Goal: Information Seeking & Learning: Learn about a topic

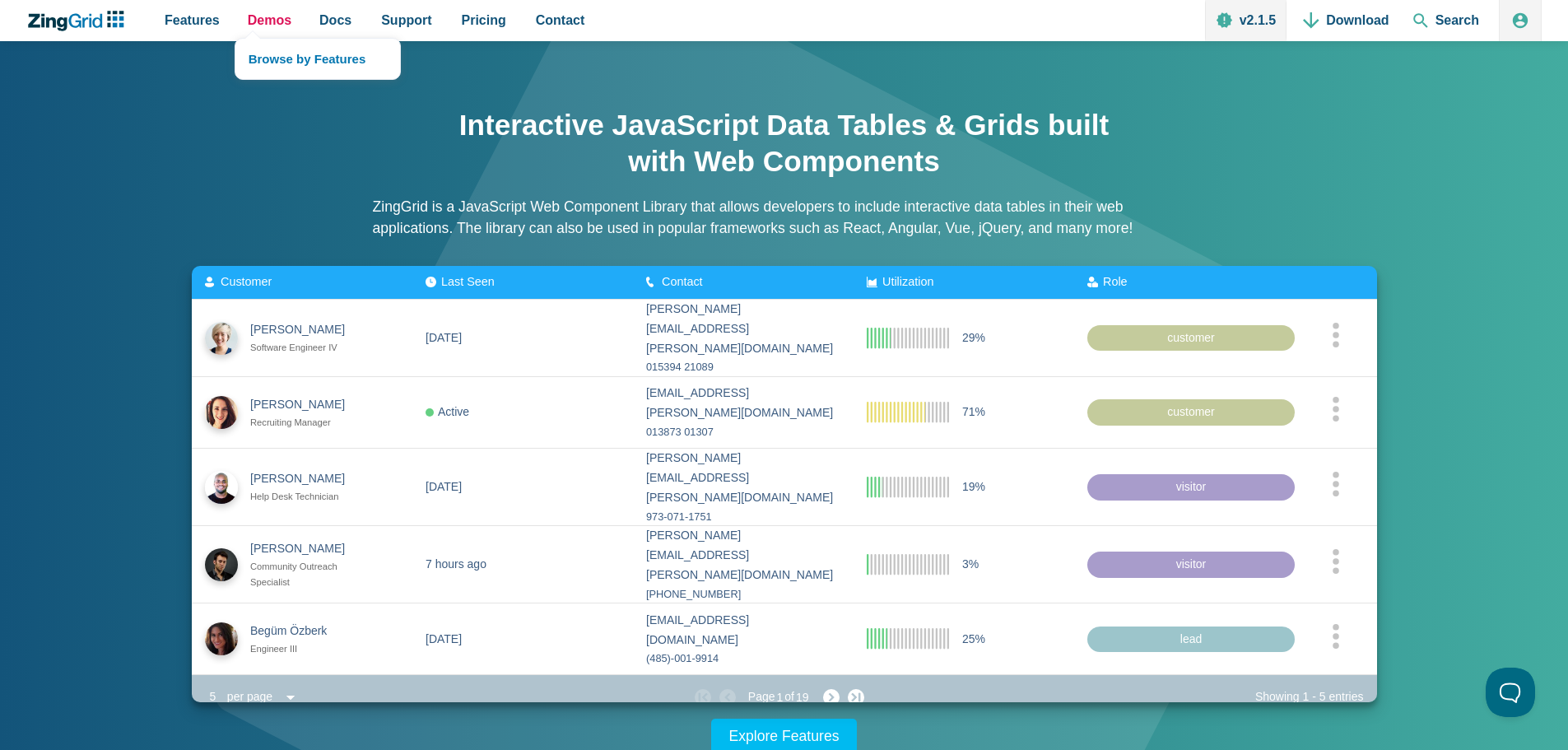
click at [259, 18] on span "Demos" at bounding box center [270, 19] width 44 height 22
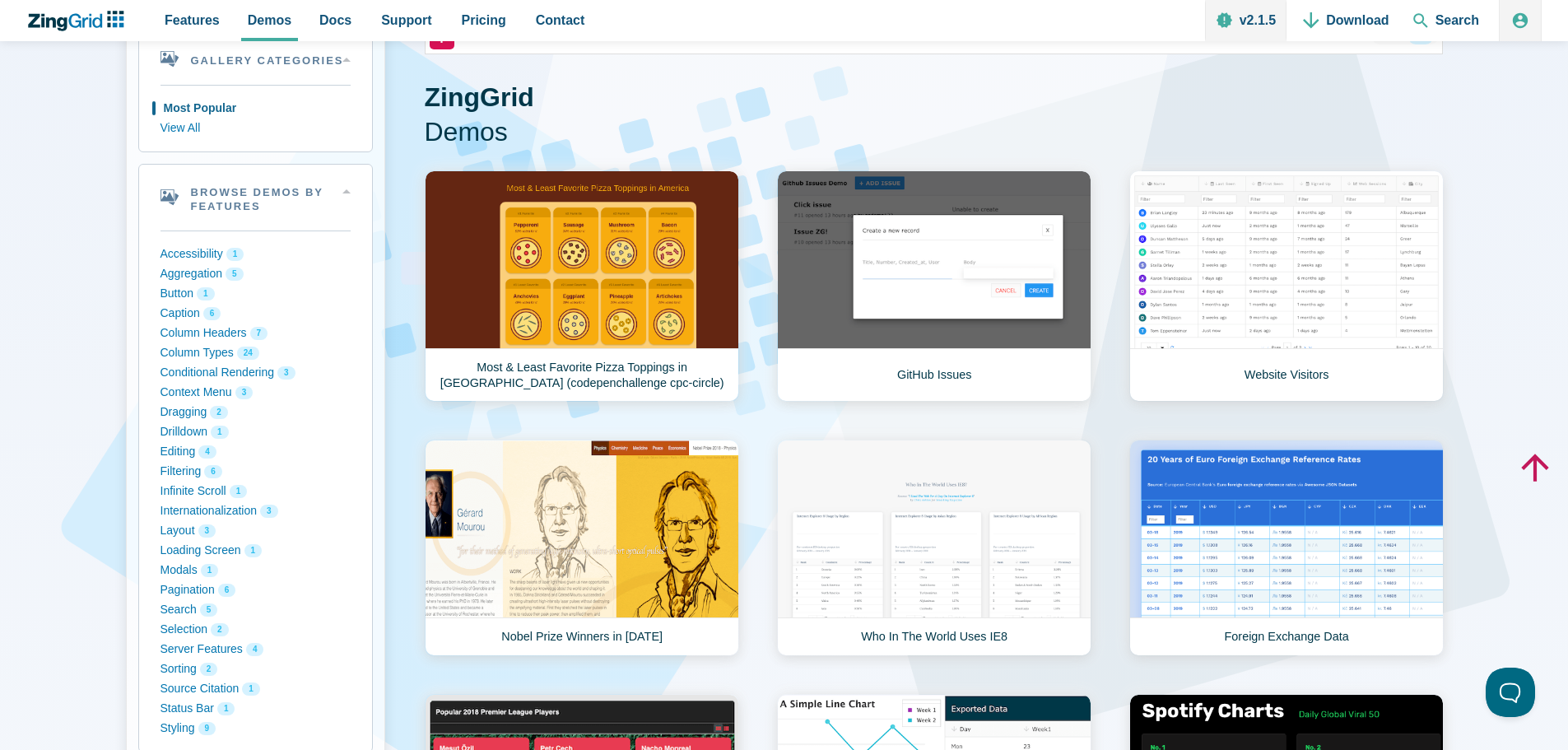
scroll to position [83, 0]
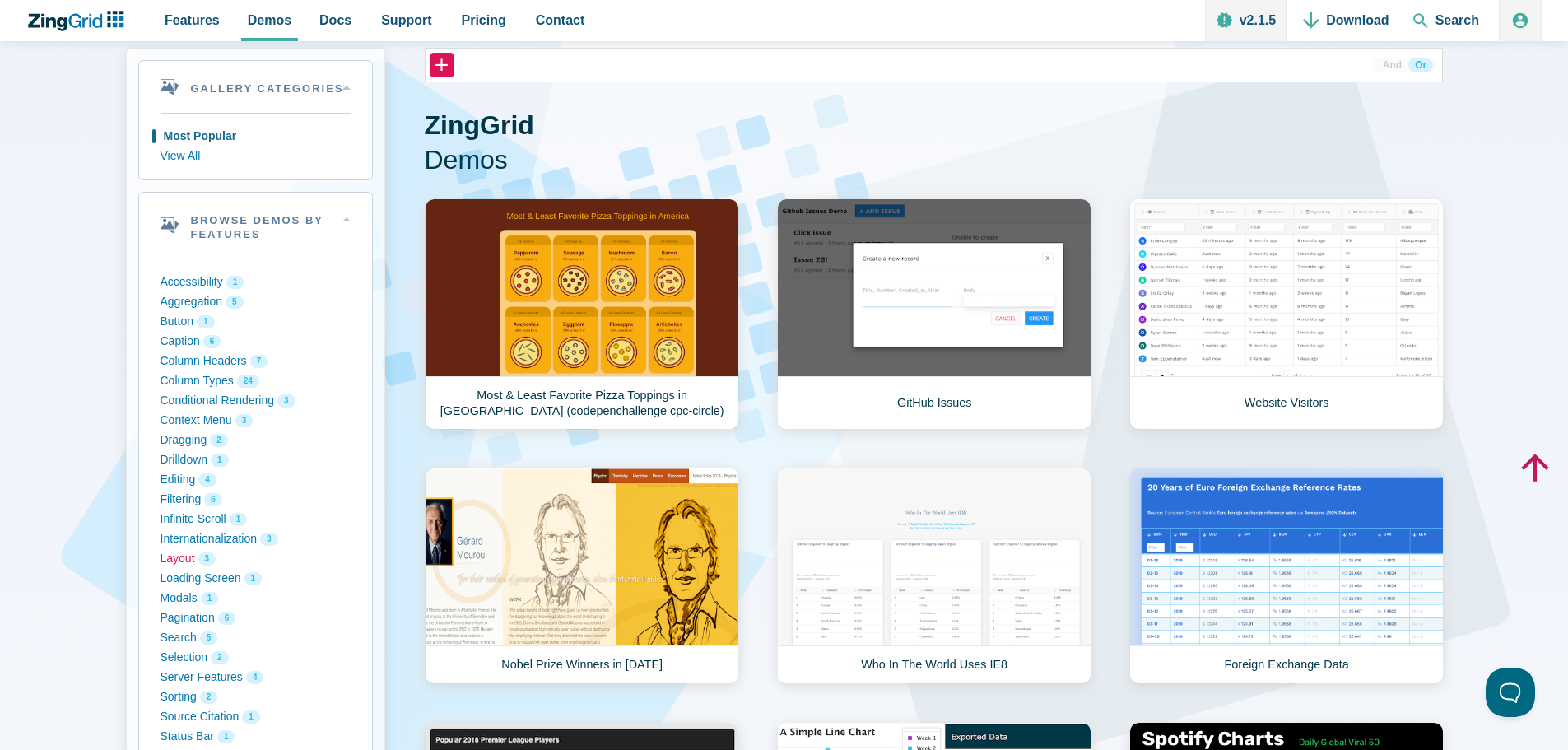
click at [178, 555] on button "Layout 3" at bounding box center [256, 558] width 190 height 19
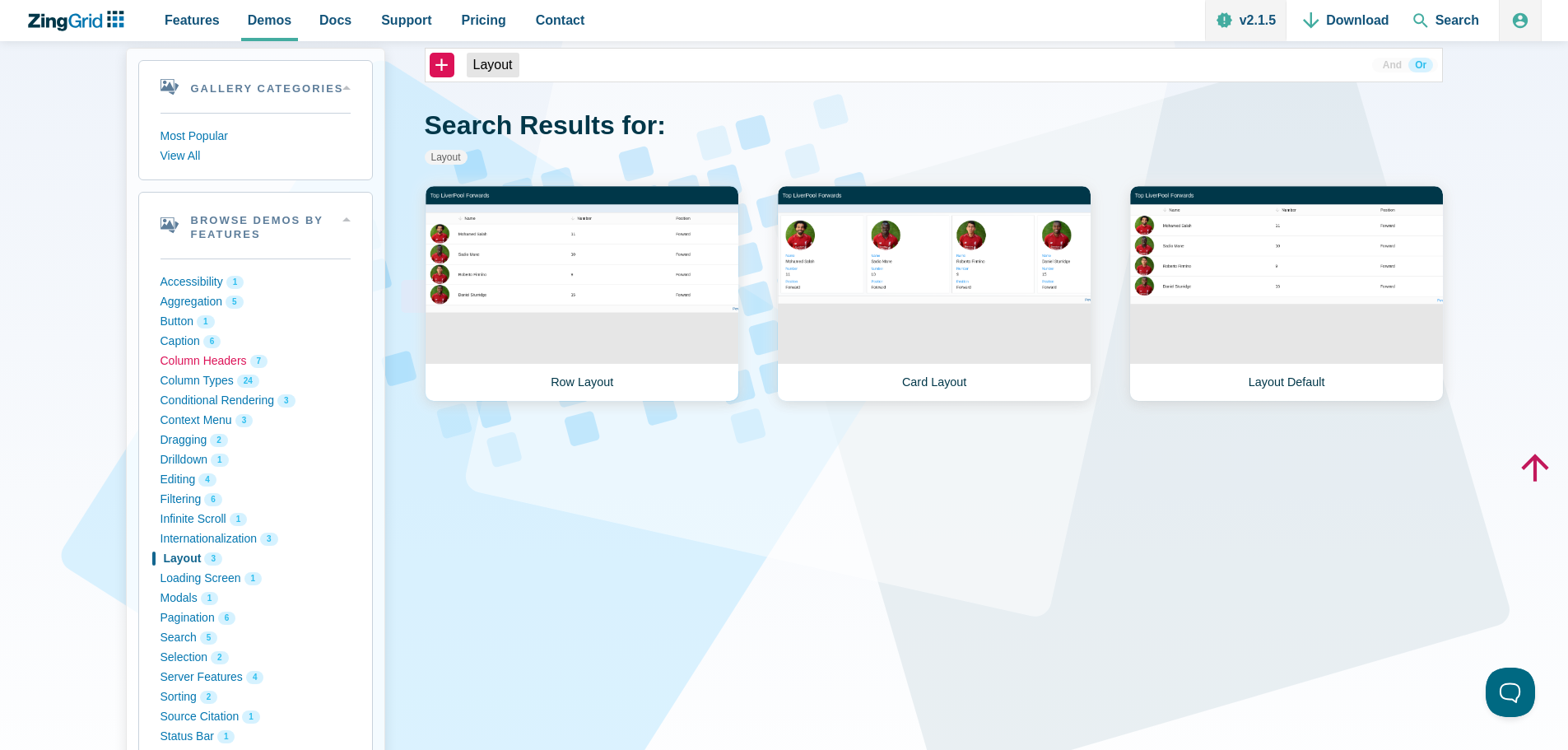
click at [211, 356] on button "Column Headers 7" at bounding box center [256, 361] width 190 height 19
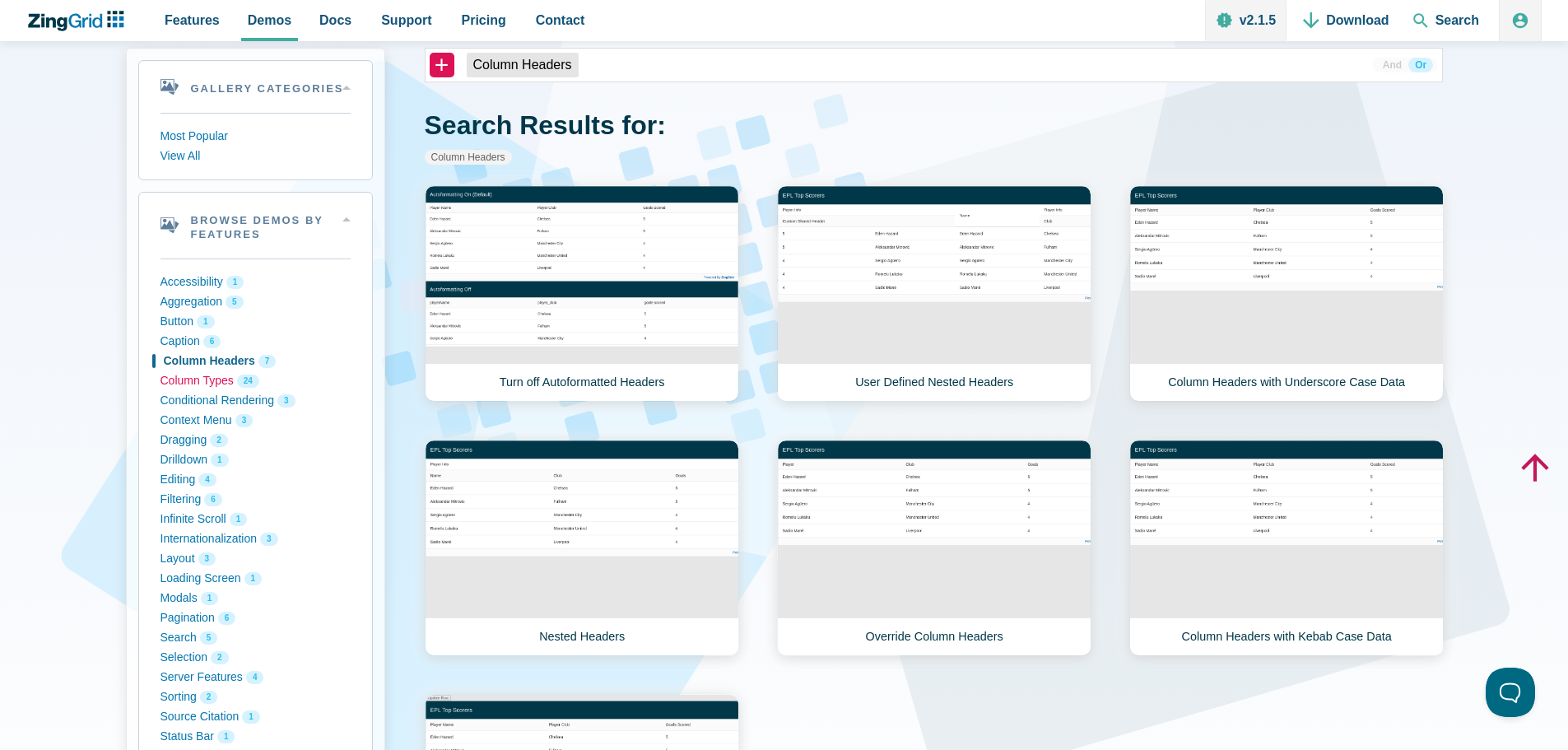
click at [212, 380] on button "Column Types 24" at bounding box center [256, 381] width 190 height 19
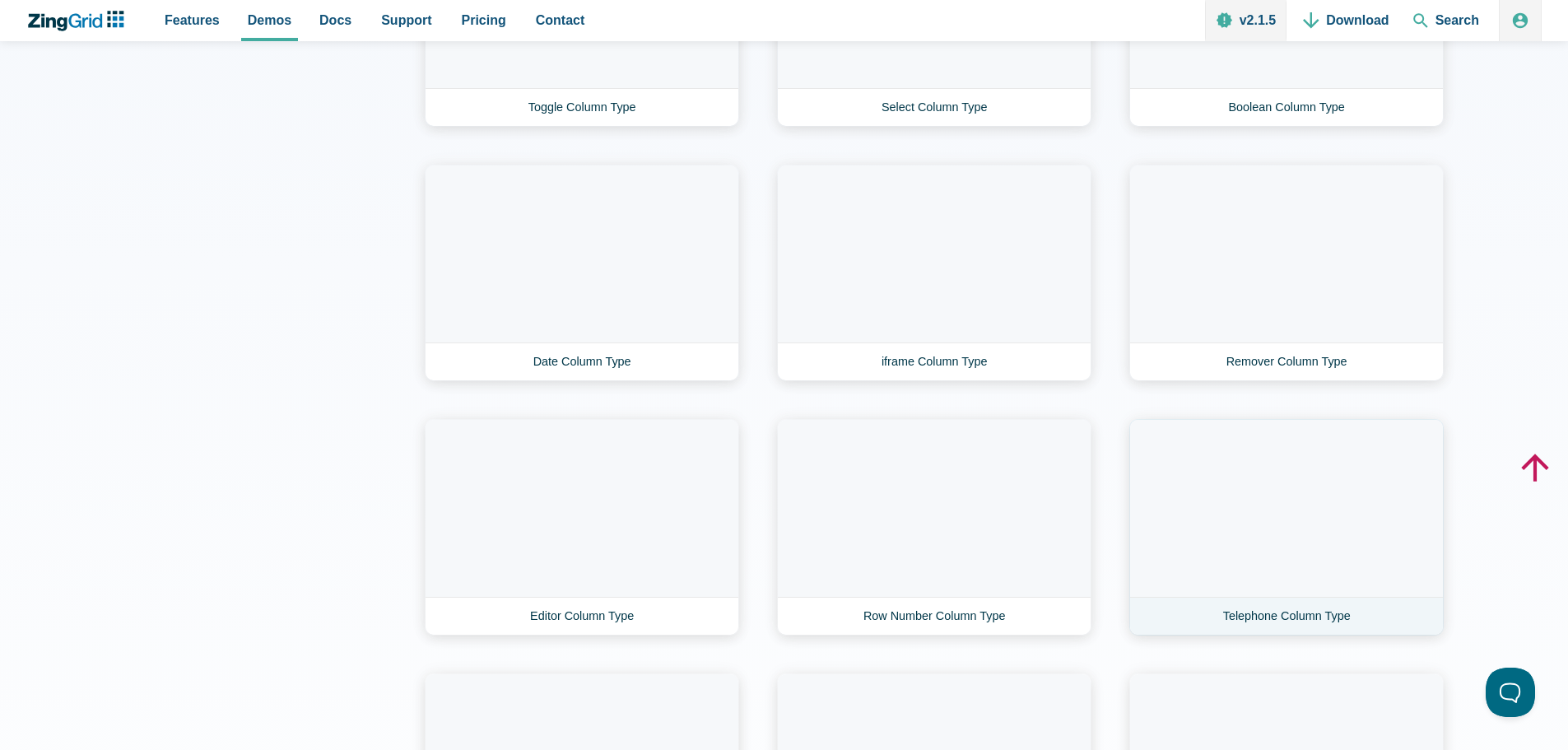
scroll to position [1400, 0]
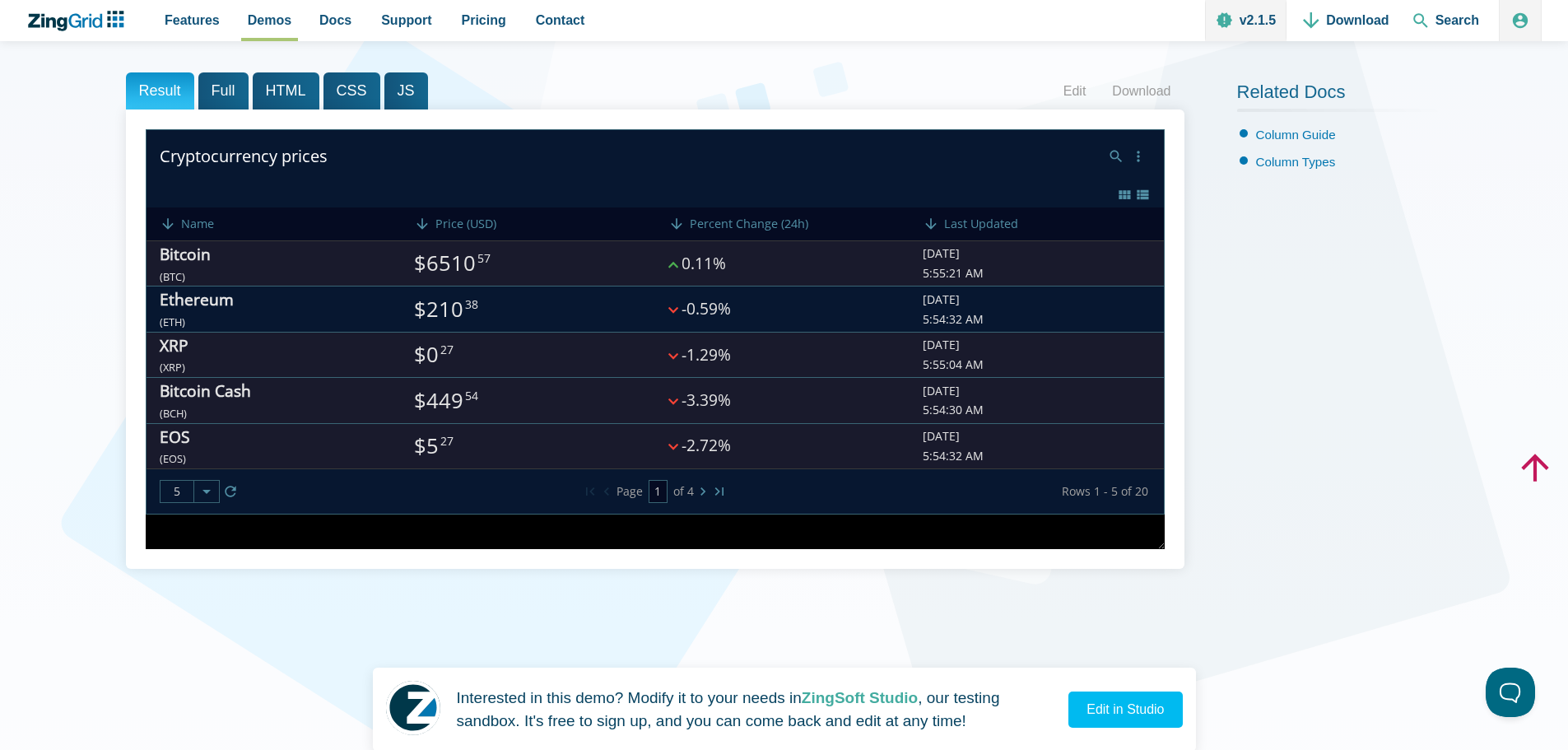
click at [179, 310] on div "Ethereum" at bounding box center [197, 300] width 74 height 27
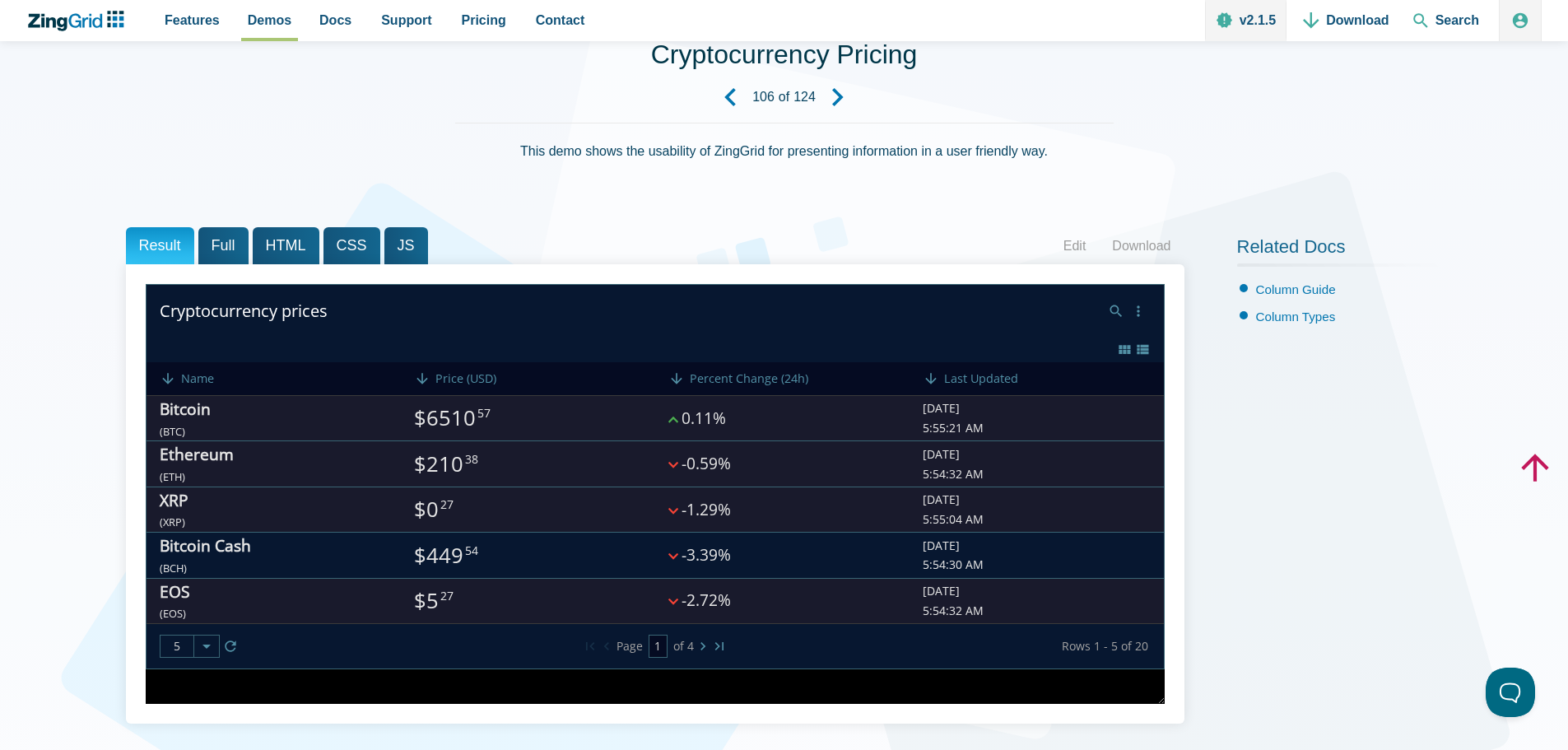
scroll to position [83, 0]
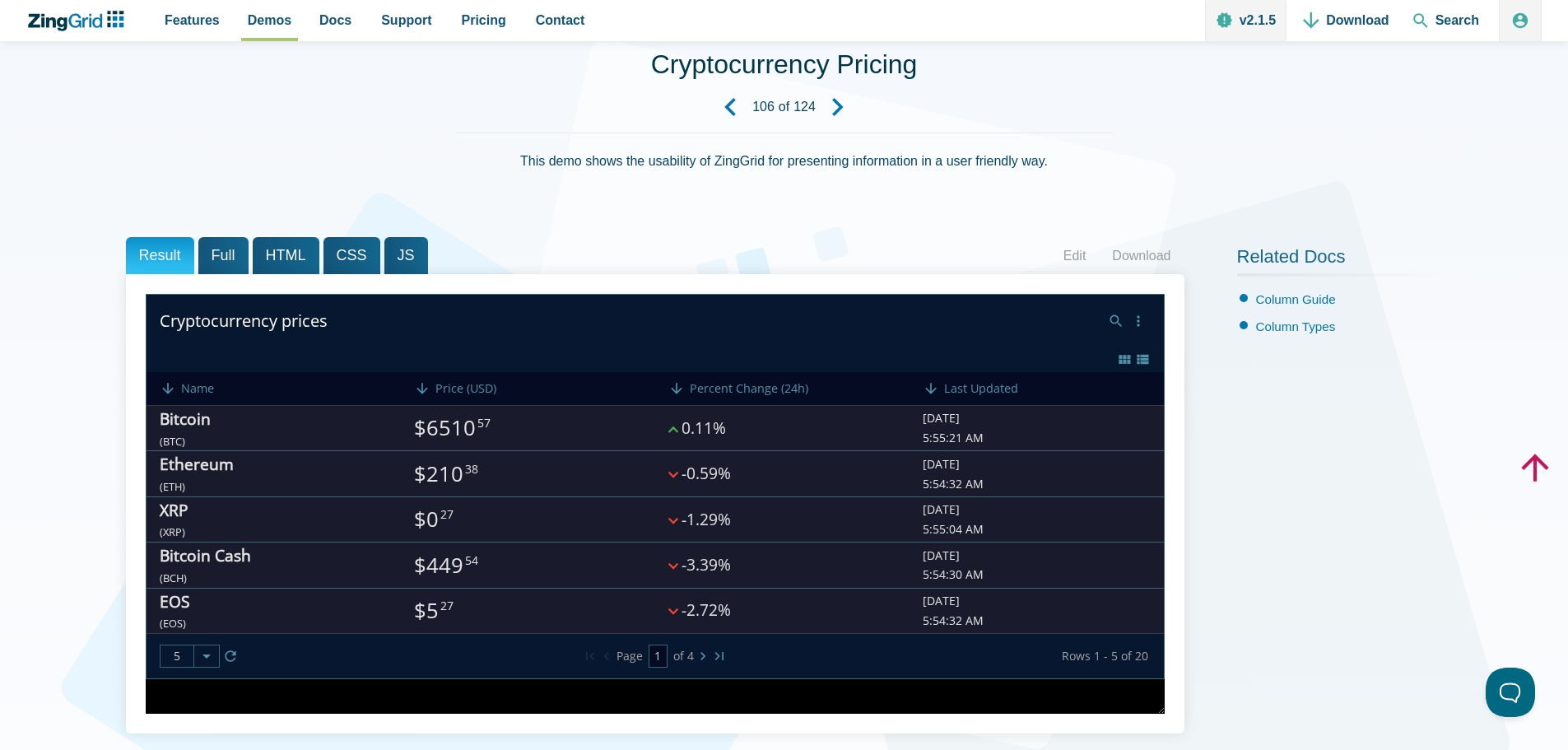
click at [0, 0] on slot "4" at bounding box center [0, 0] width 0 height 0
click at [701, 653] on zg-icon "nextpage" at bounding box center [703, 656] width 17 height 17
type input "3"
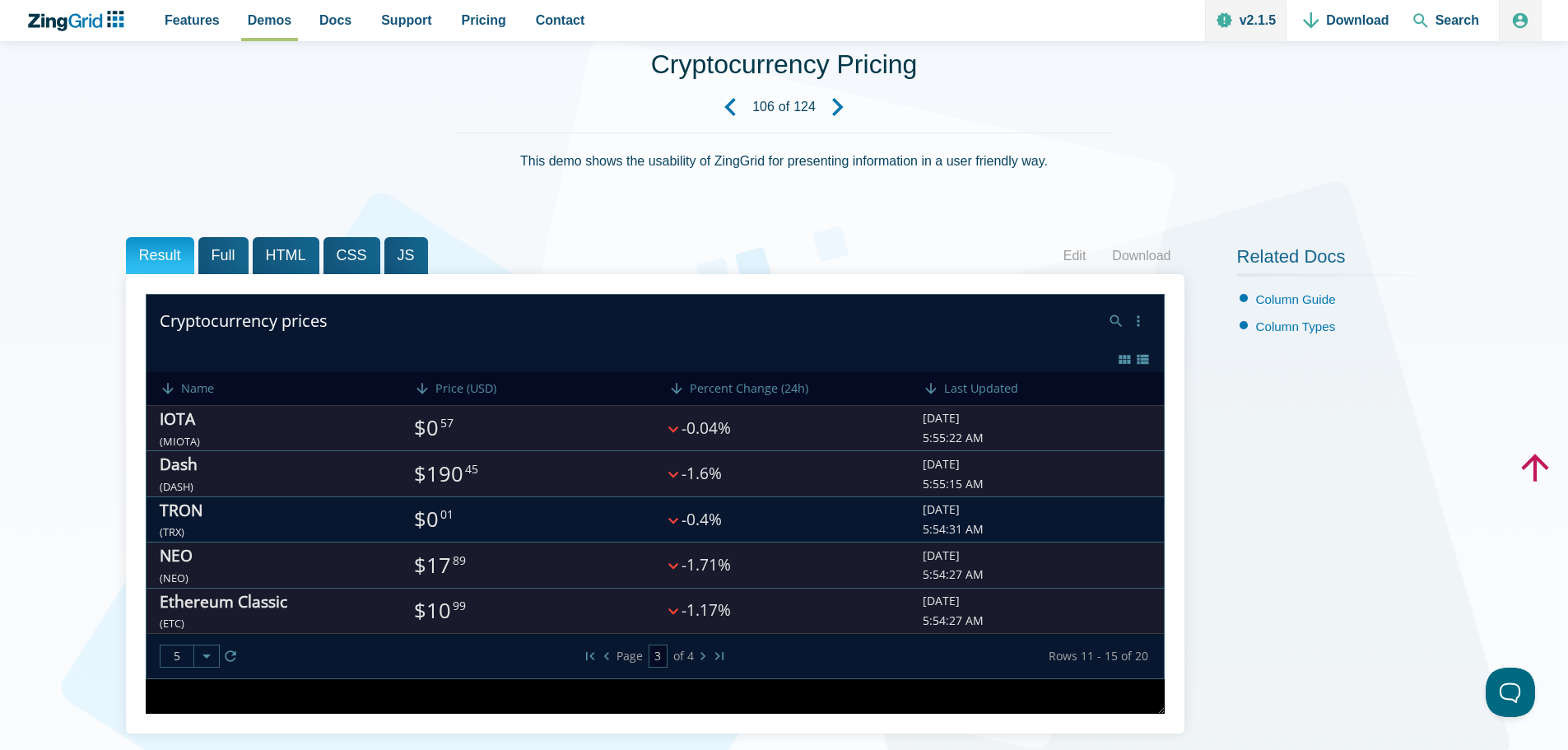
click at [628, 505] on zg-cell "$0 01" at bounding box center [528, 519] width 254 height 45
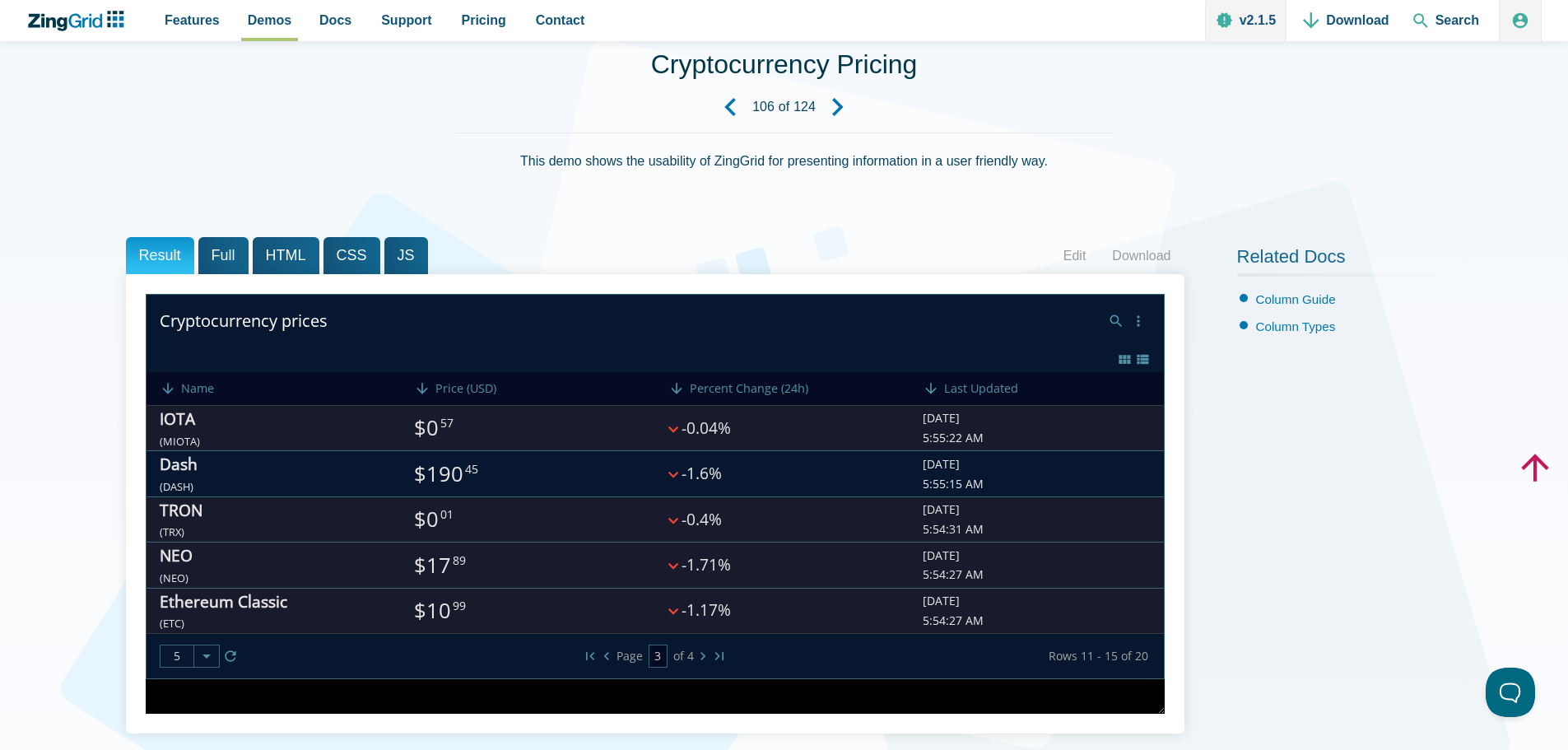
click at [678, 470] on icon "App Content" at bounding box center [673, 475] width 10 height 11
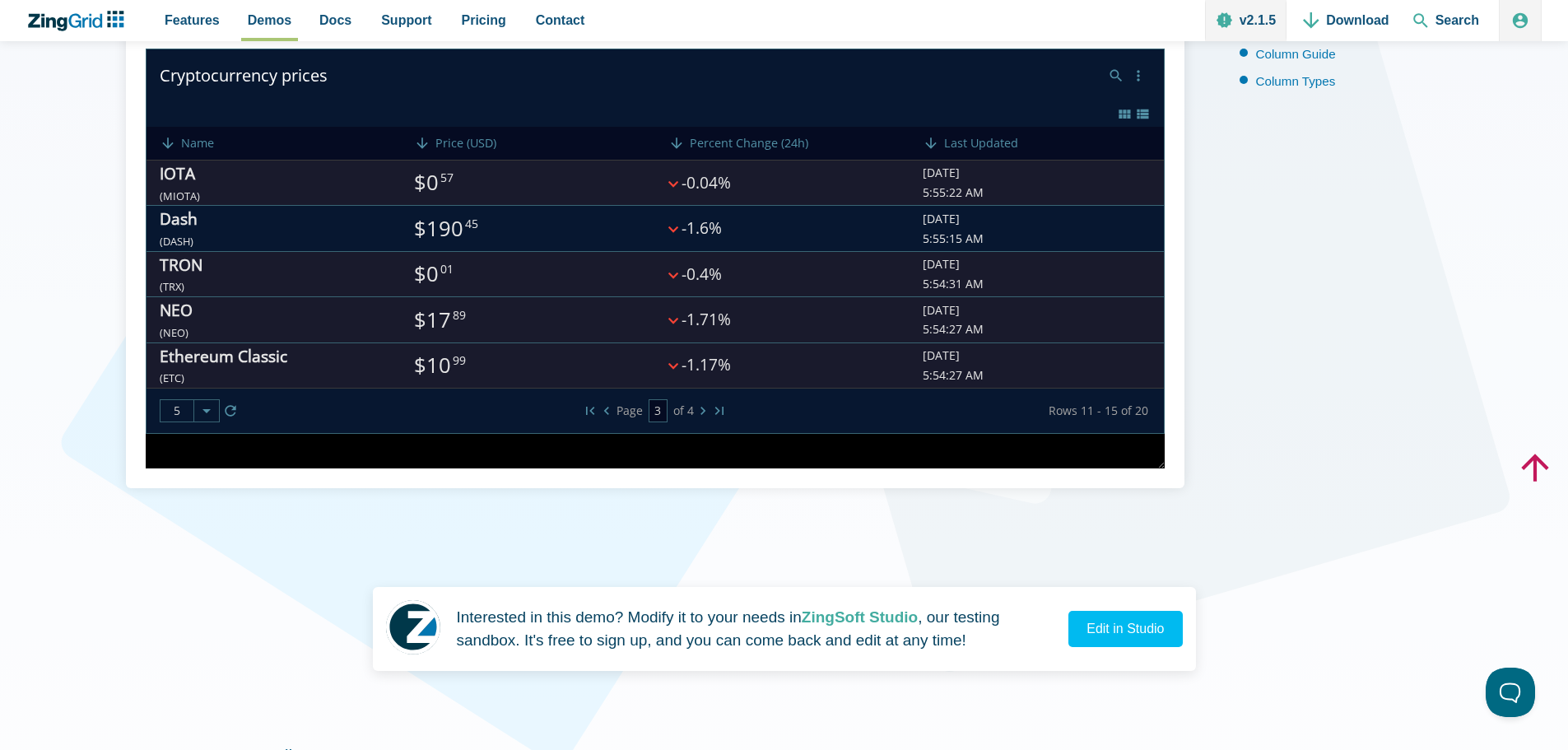
scroll to position [329, 0]
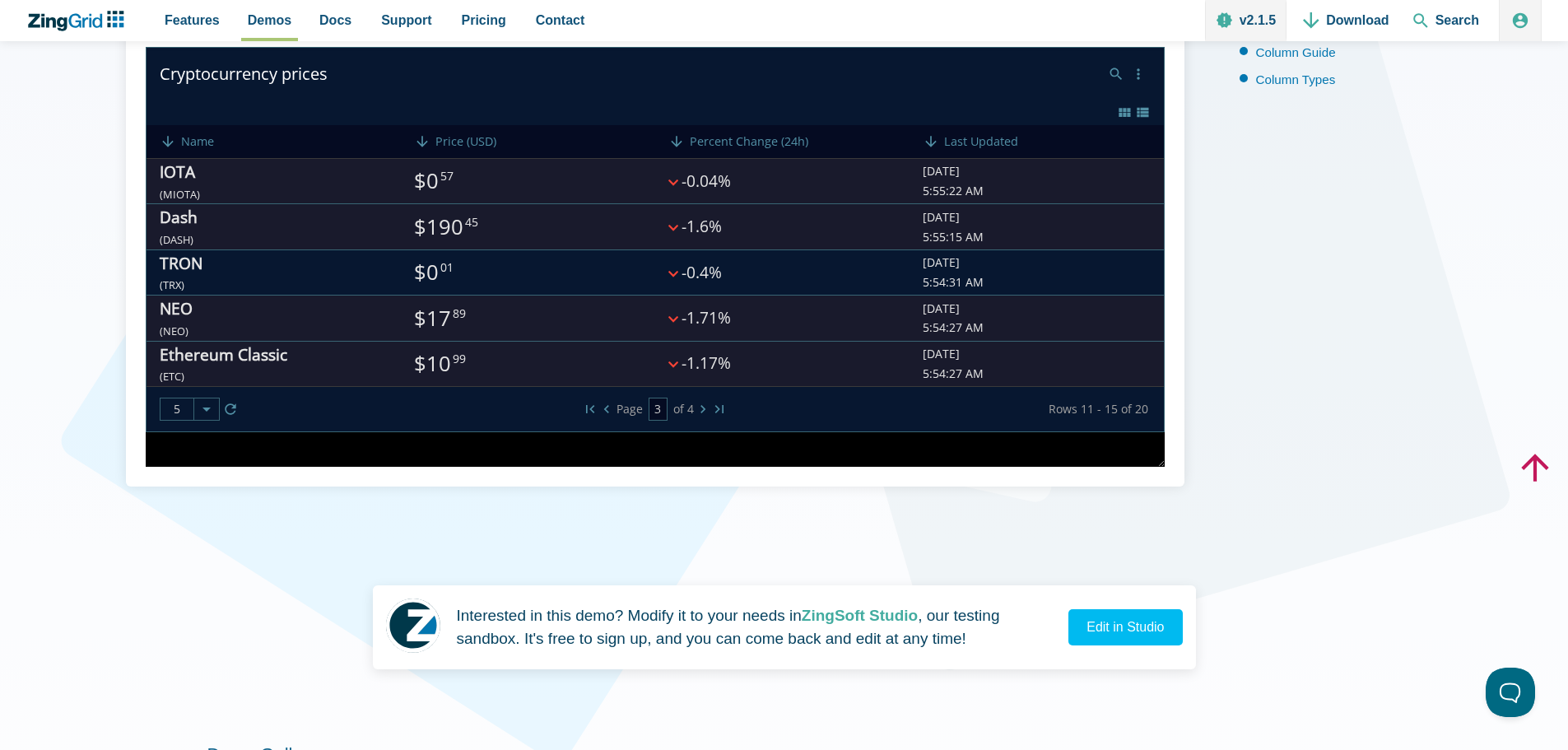
click at [479, 284] on zg-cell "$0 01" at bounding box center [528, 272] width 254 height 45
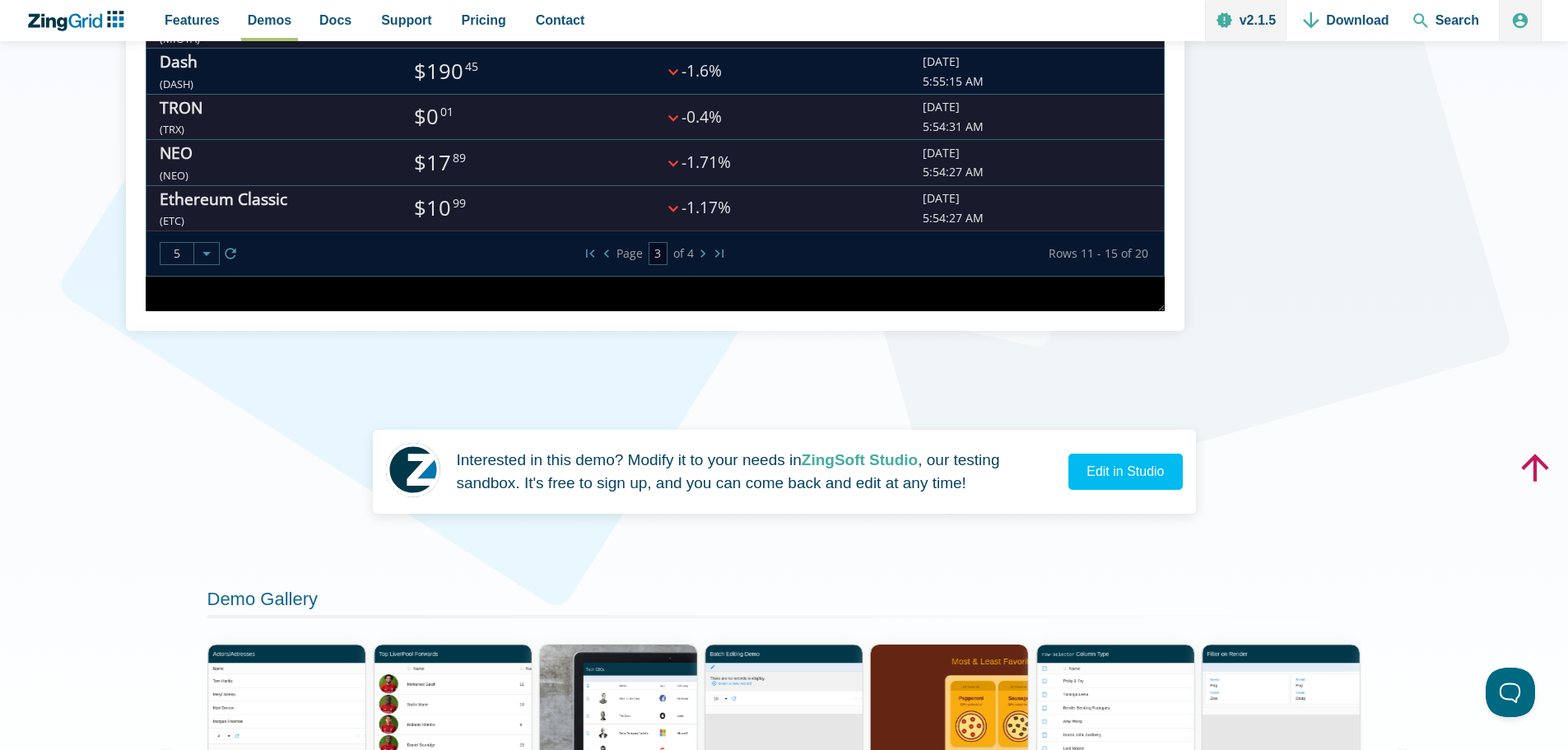
scroll to position [247, 0]
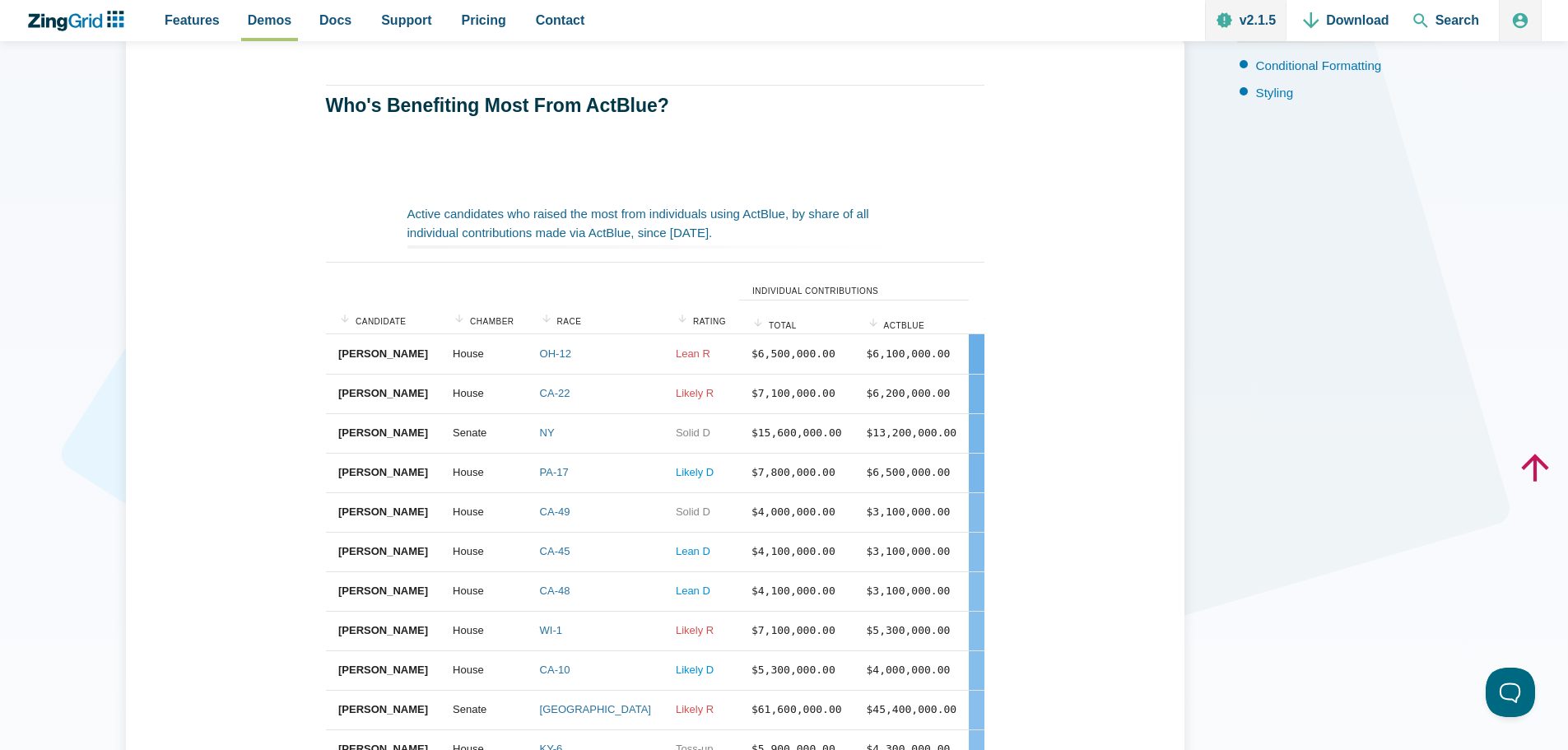
scroll to position [329, 0]
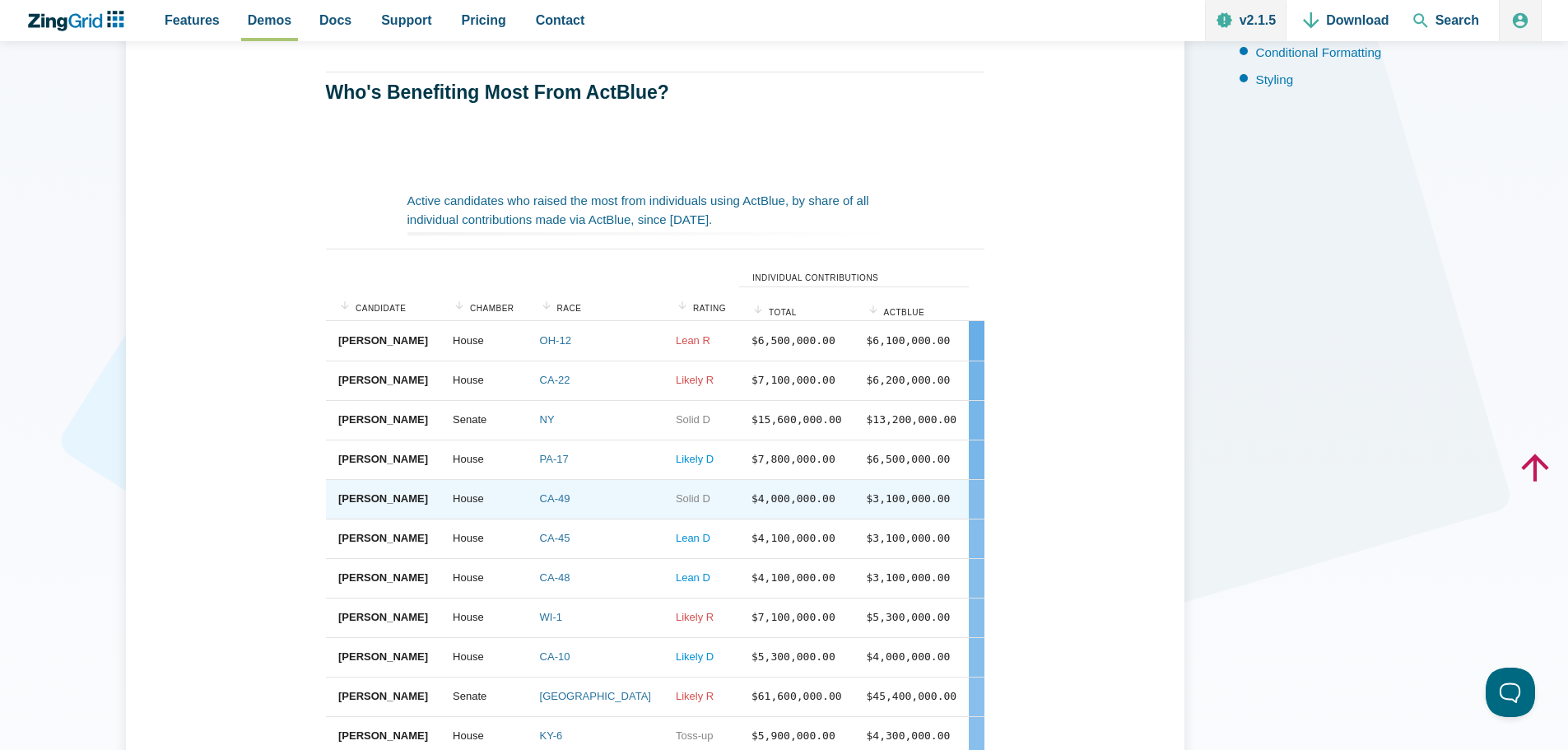
click at [663, 484] on zg-cell "Solid D" at bounding box center [701, 499] width 76 height 40
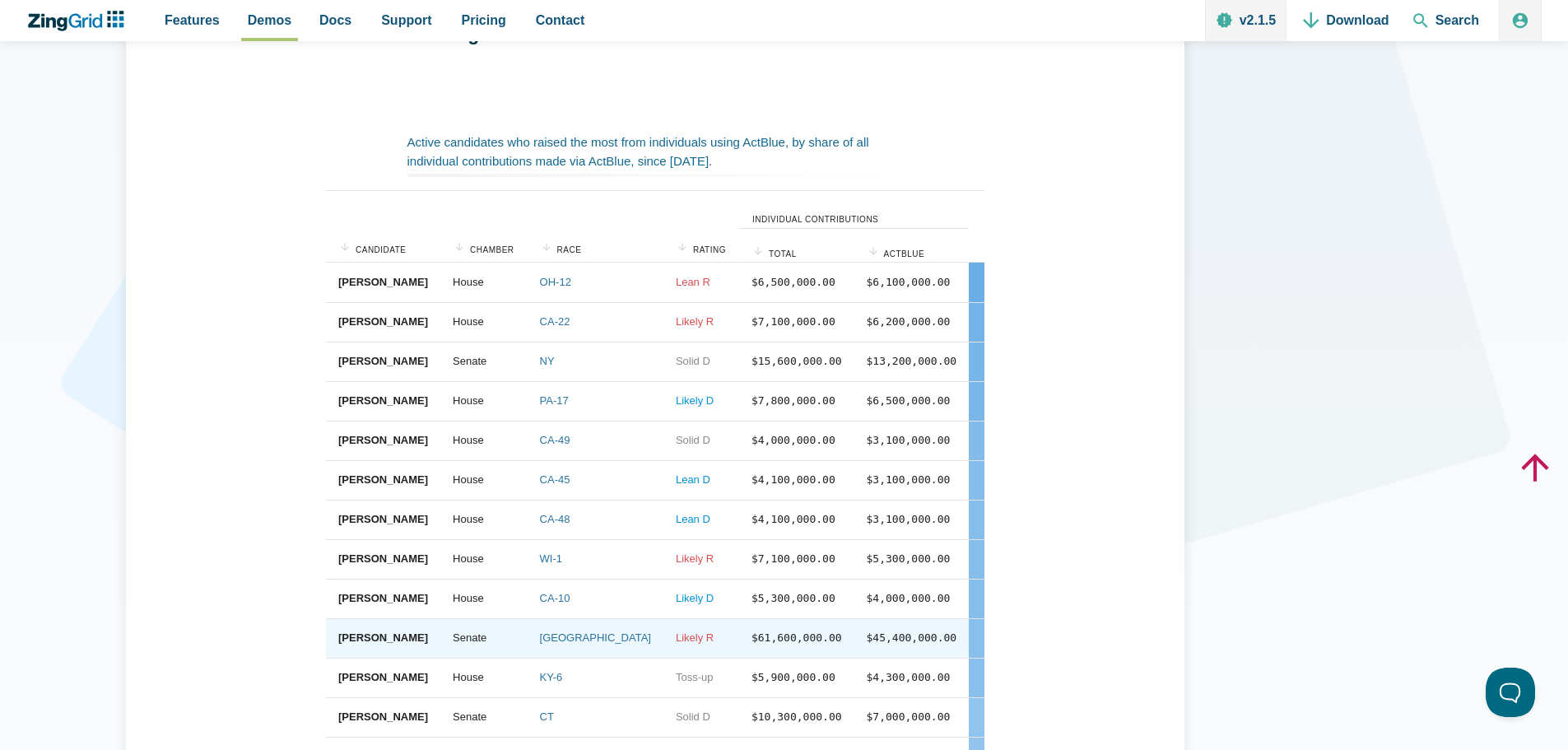
scroll to position [494, 0]
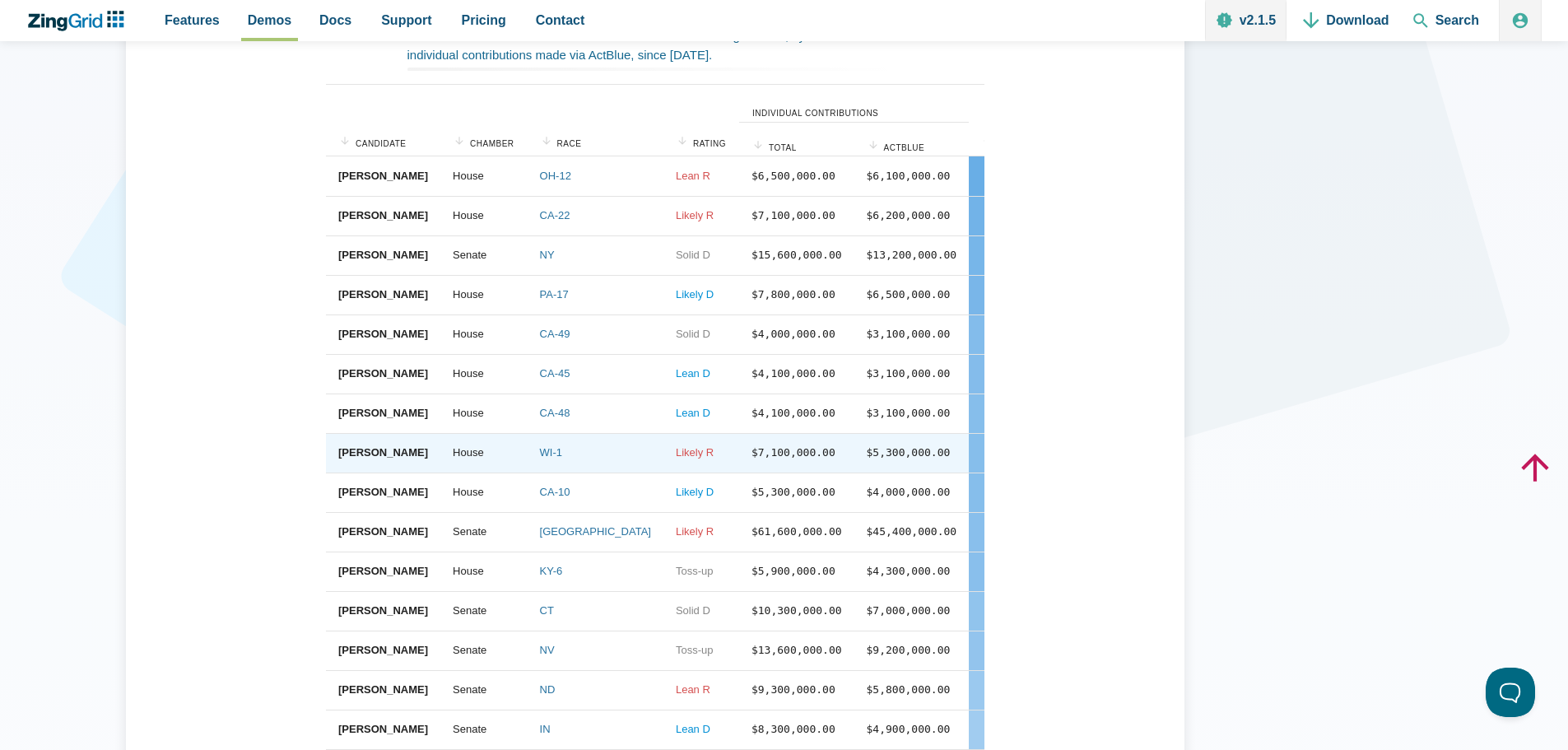
click at [739, 469] on zg-cell "$7,100,000.00" at bounding box center [796, 452] width 115 height 40
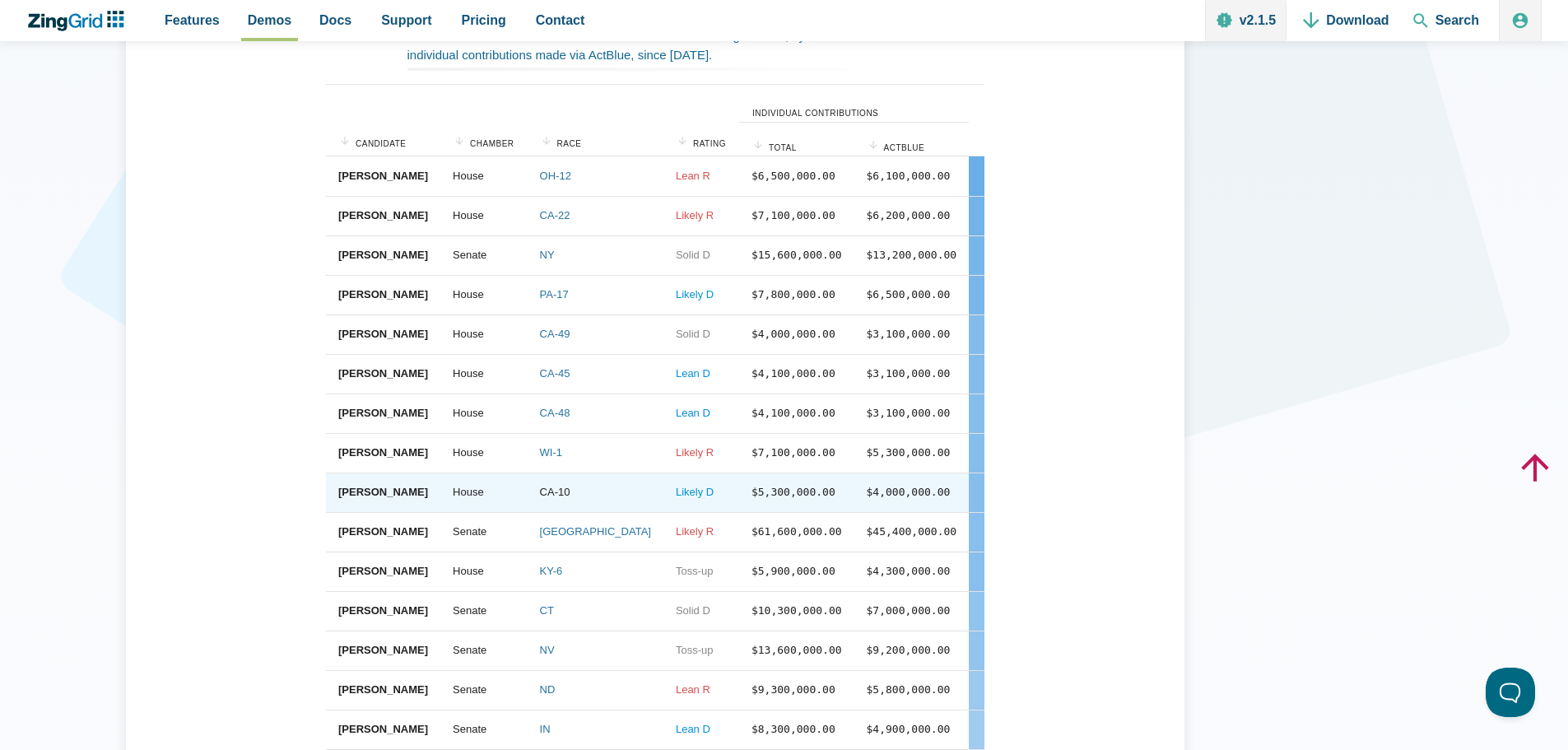
drag, startPoint x: 609, startPoint y: 495, endPoint x: 536, endPoint y: 497, distance: 73.0
click at [675, 495] on span "Likely D" at bounding box center [694, 492] width 38 height 12
click at [539, 497] on link "CA-10" at bounding box center [554, 492] width 31 height 12
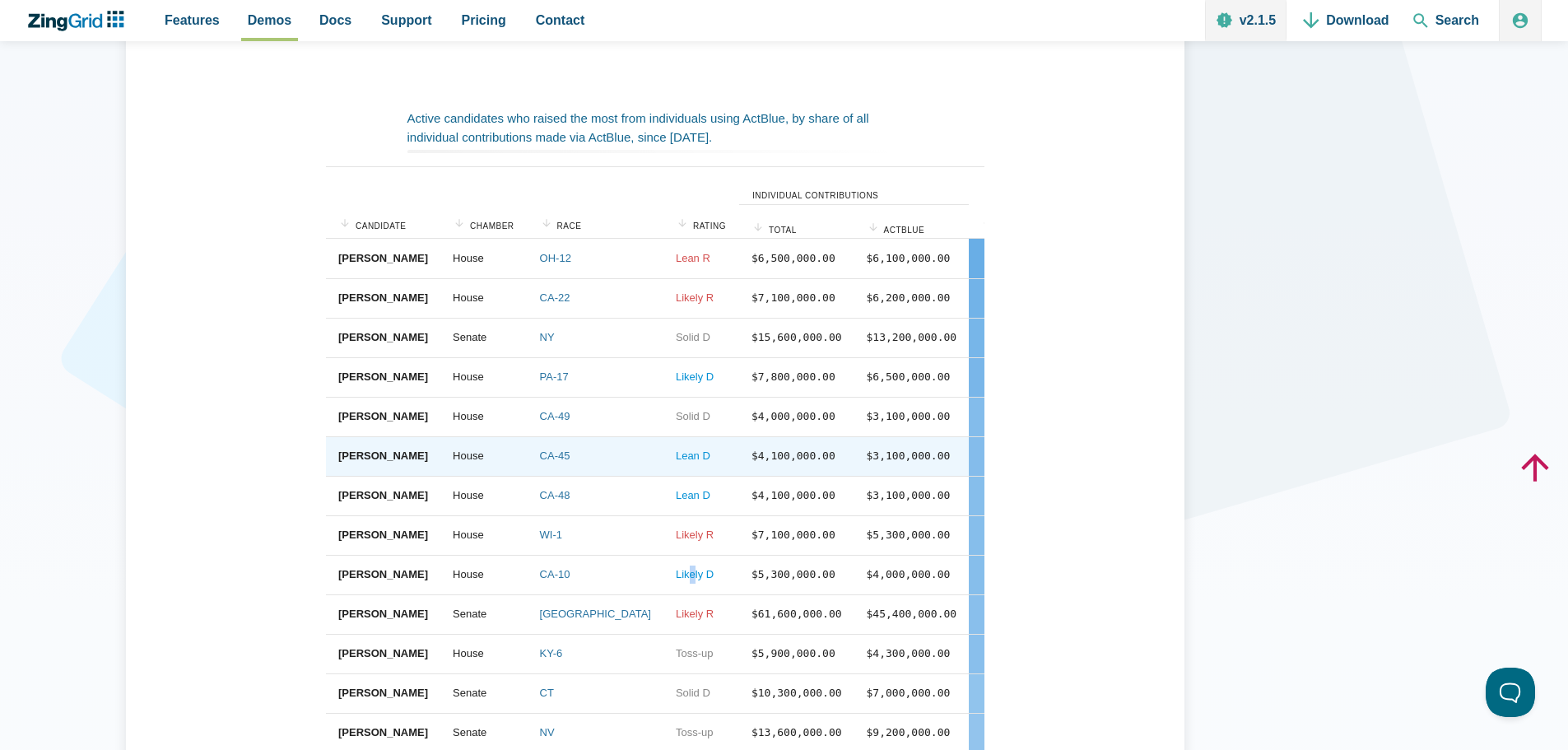
scroll to position [0, 0]
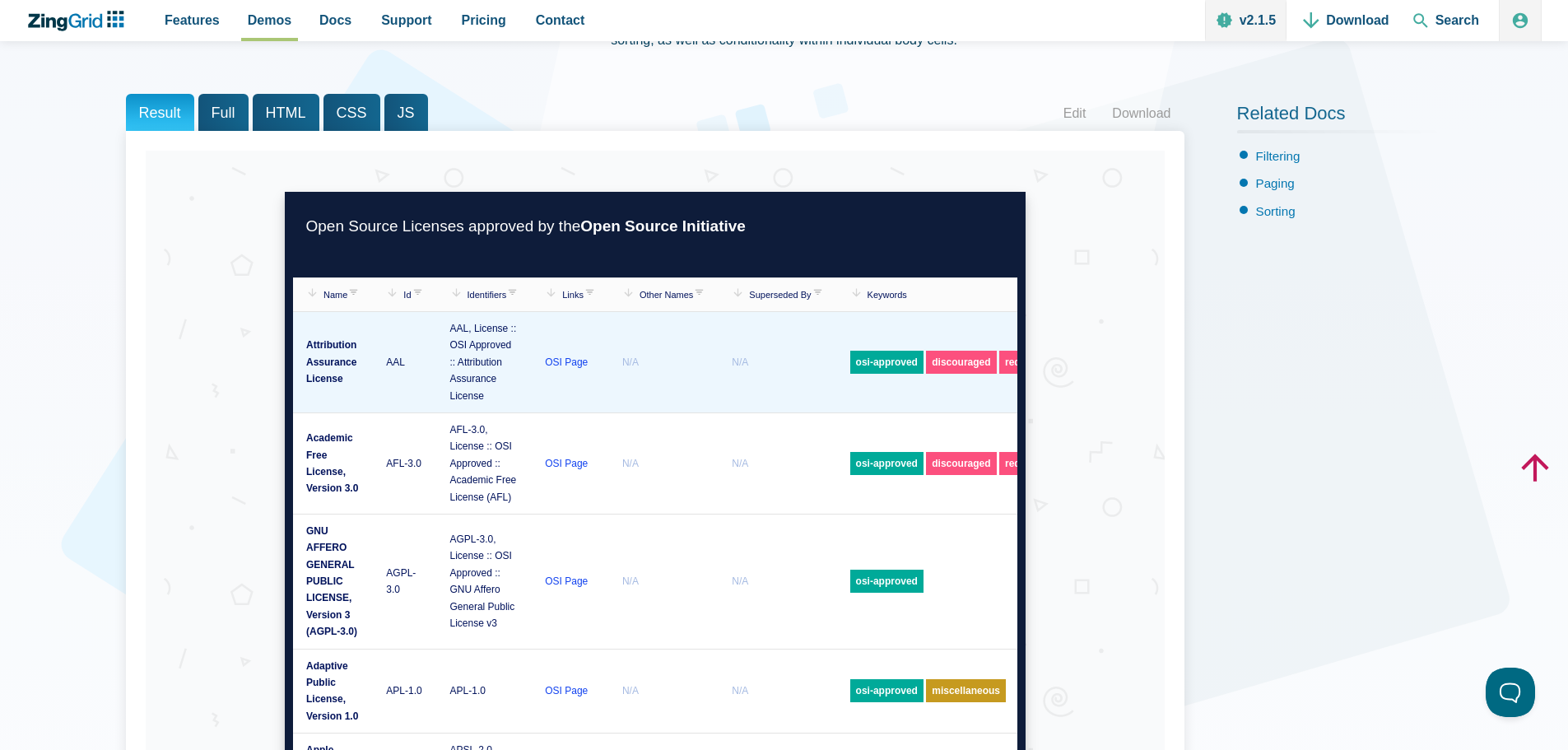
scroll to position [329, 0]
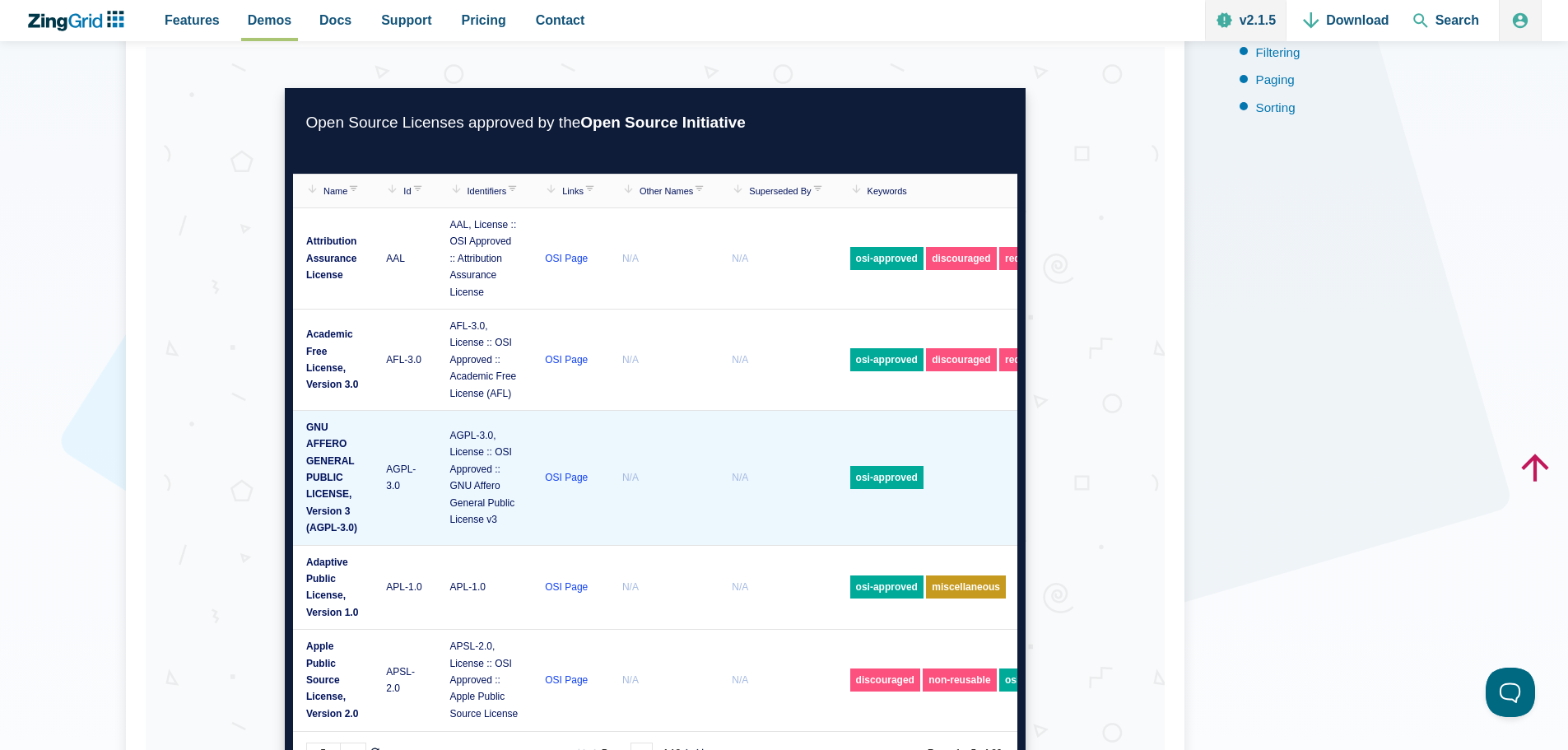
click at [609, 453] on zg-cell "OSI Page" at bounding box center [571, 477] width 77 height 135
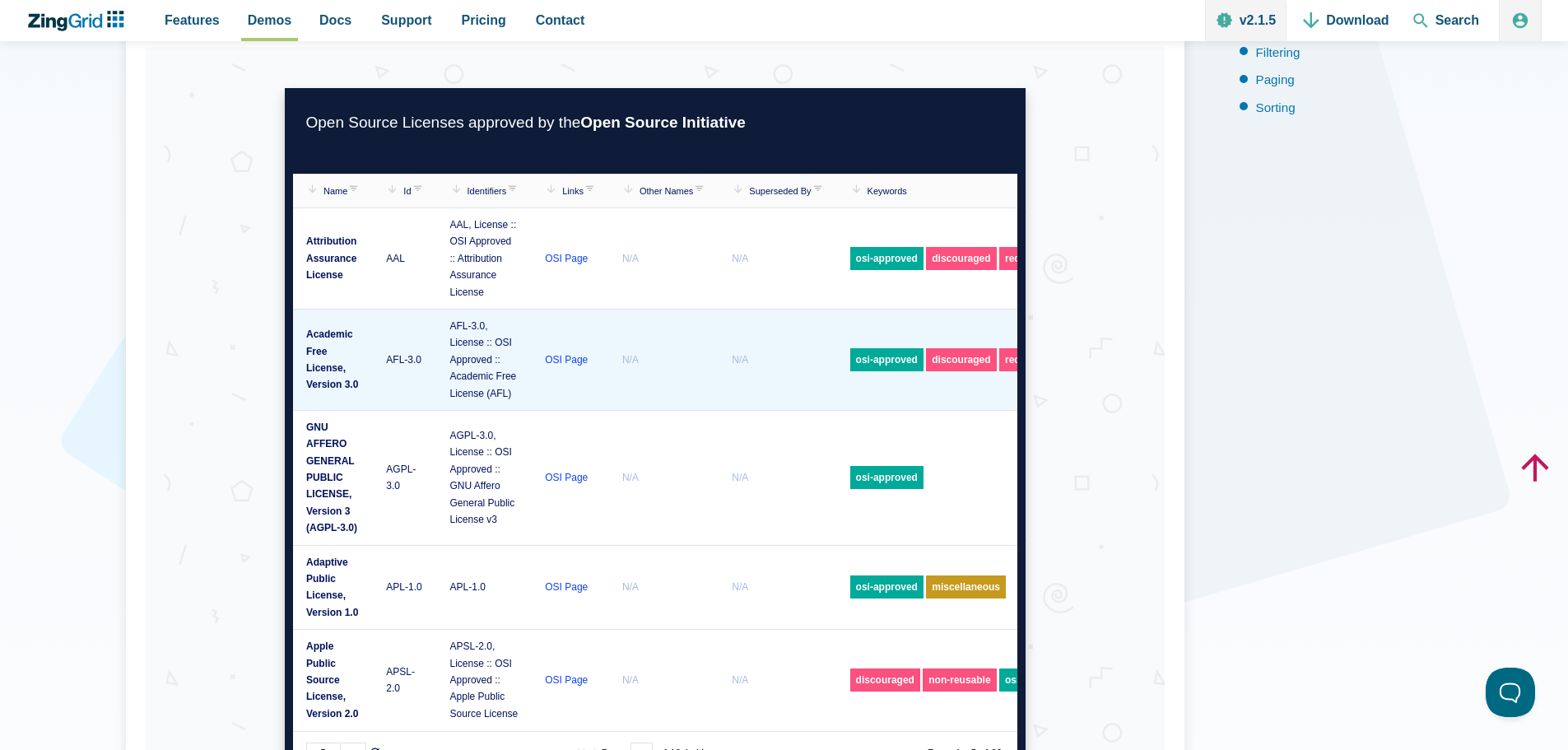
click at [660, 368] on zg-cell "N/A" at bounding box center [663, 359] width 110 height 101
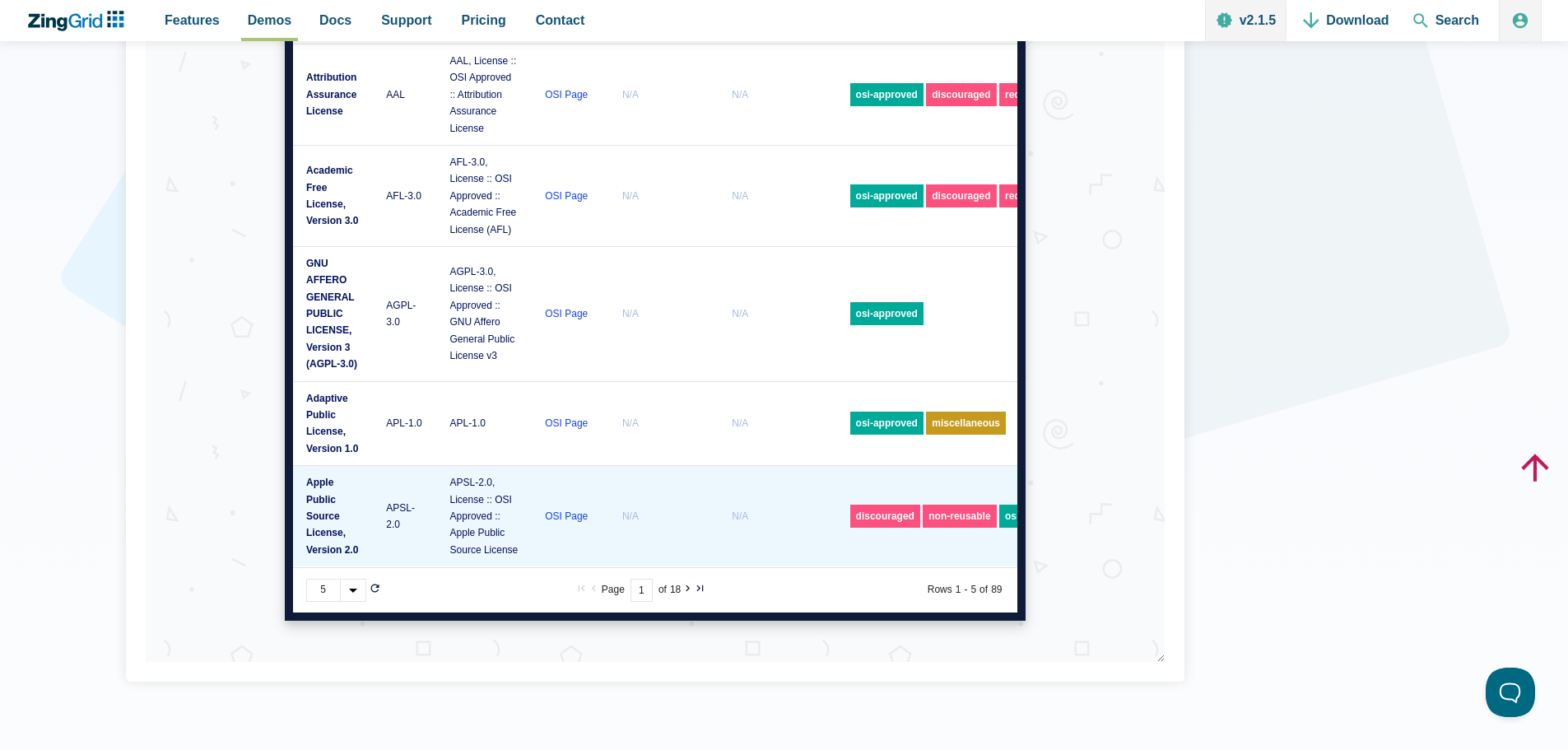
scroll to position [0, 0]
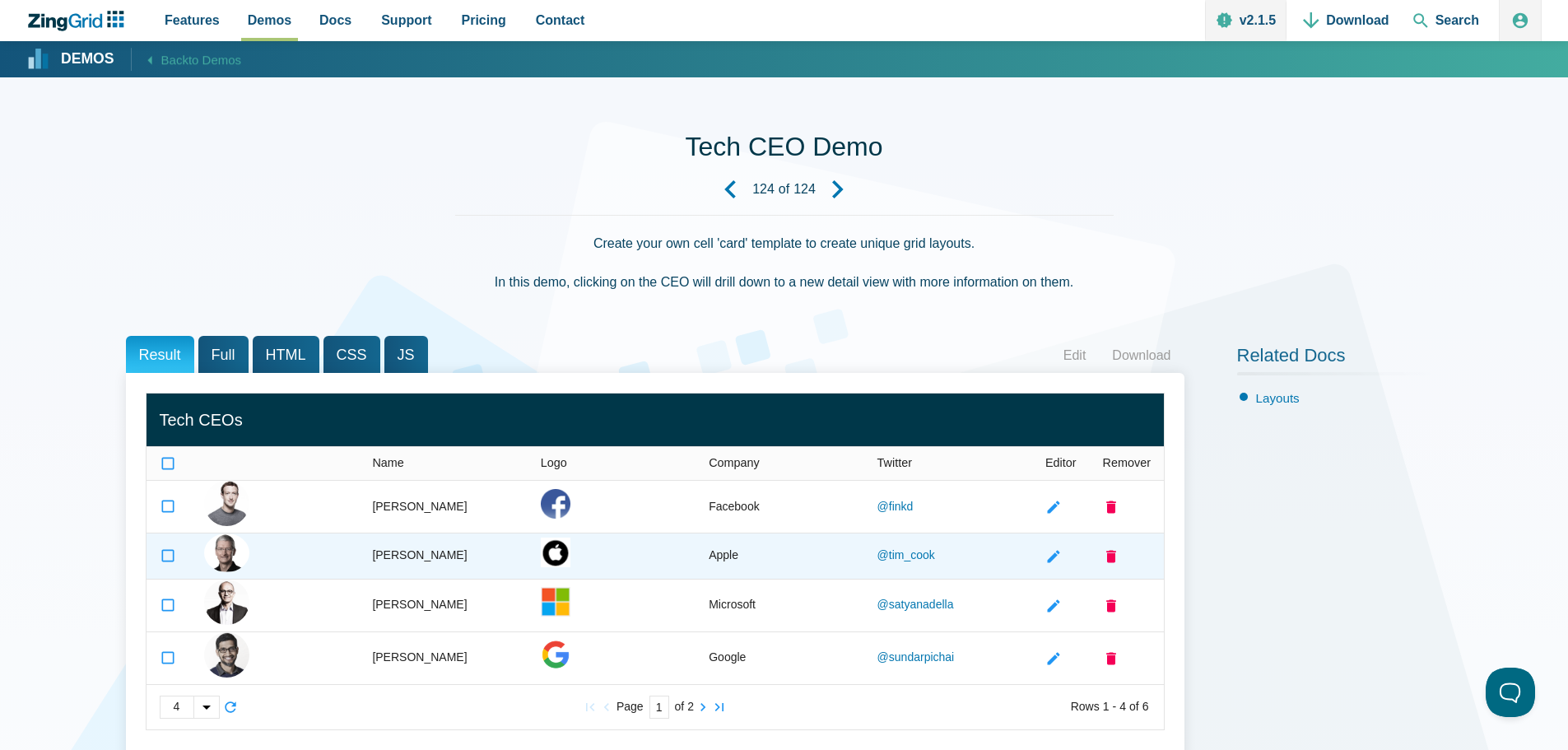
click at [499, 536] on zg-cell "Tim Cook" at bounding box center [442, 556] width 168 height 46
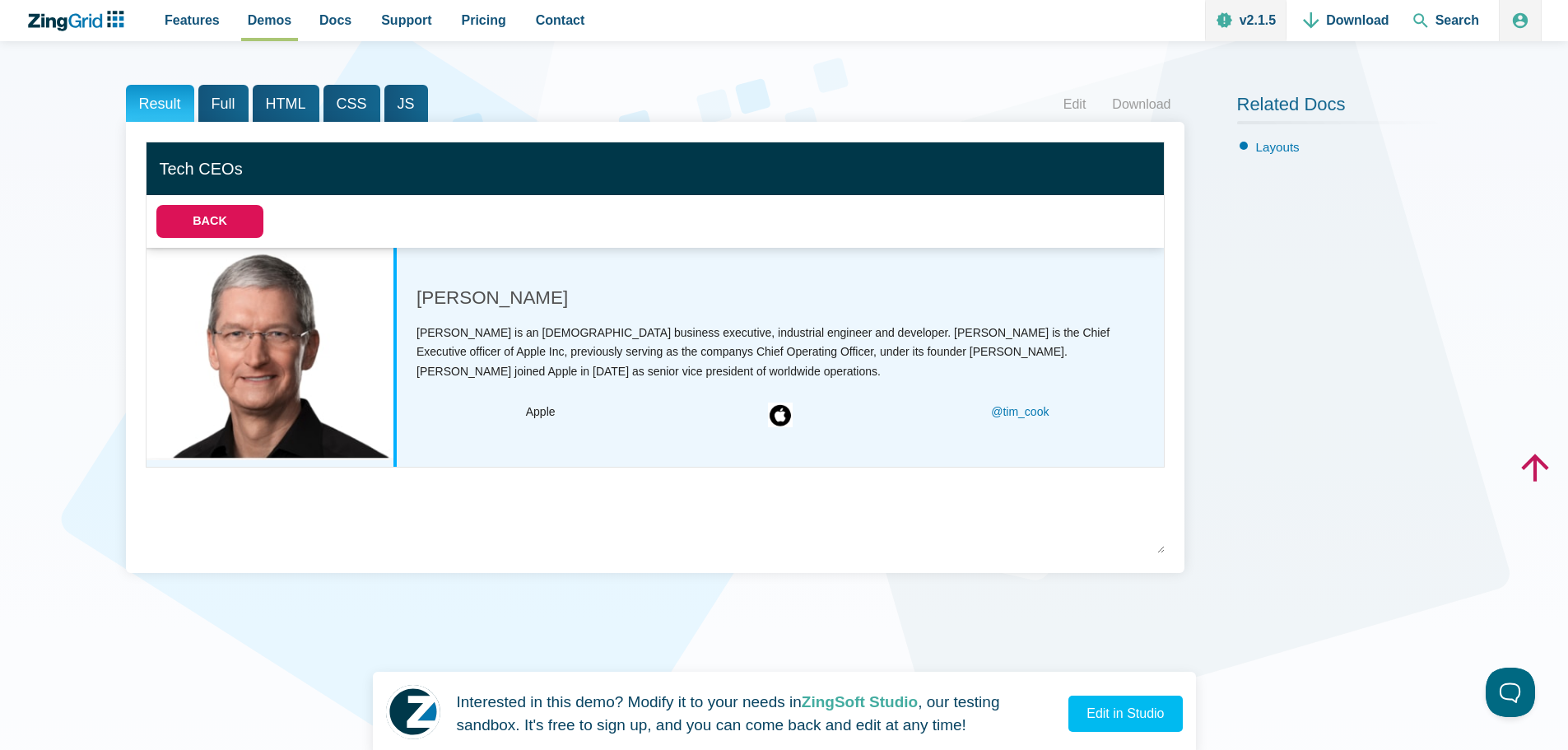
scroll to position [329, 0]
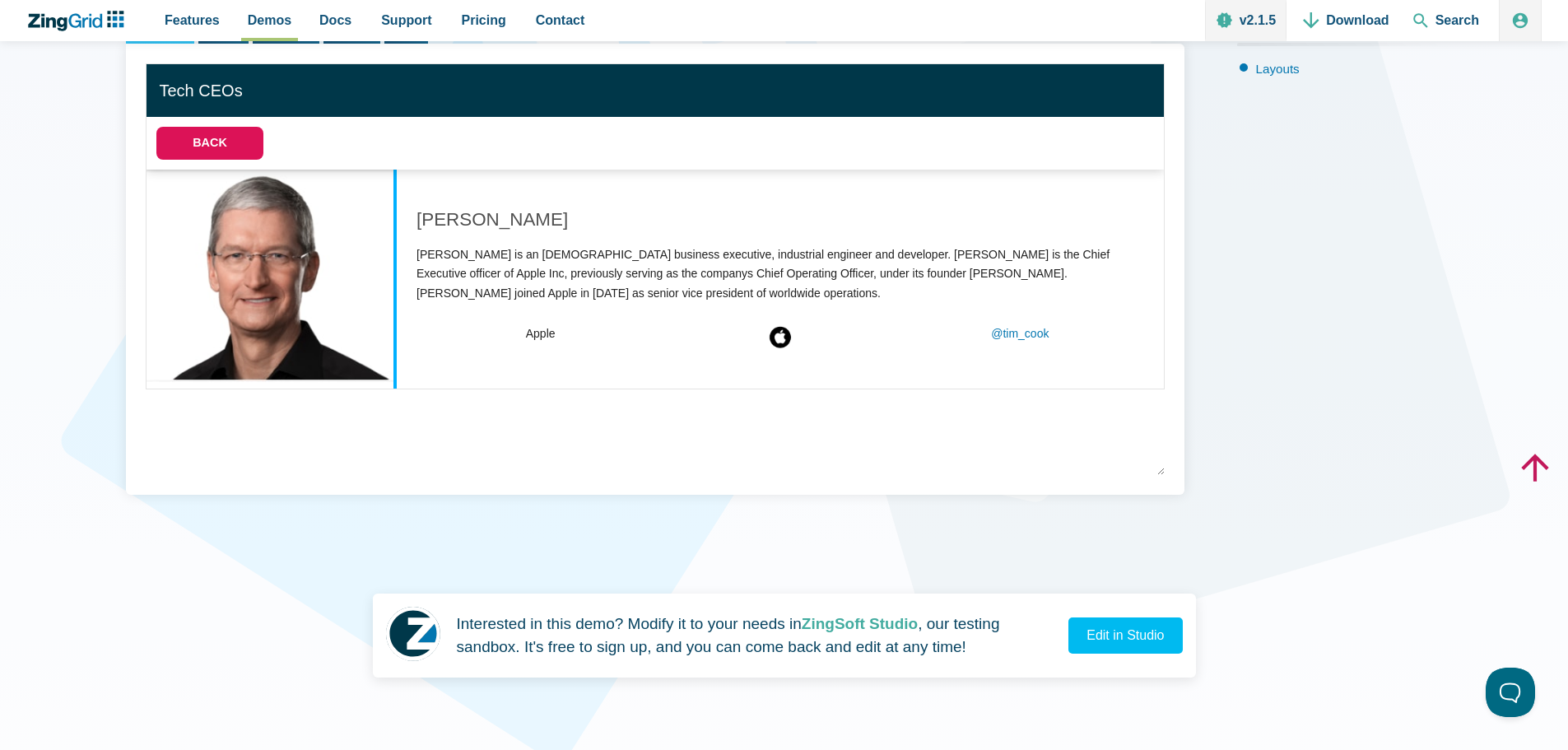
click at [1241, 344] on div "Related Docs Layouts" at bounding box center [1340, 262] width 206 height 513
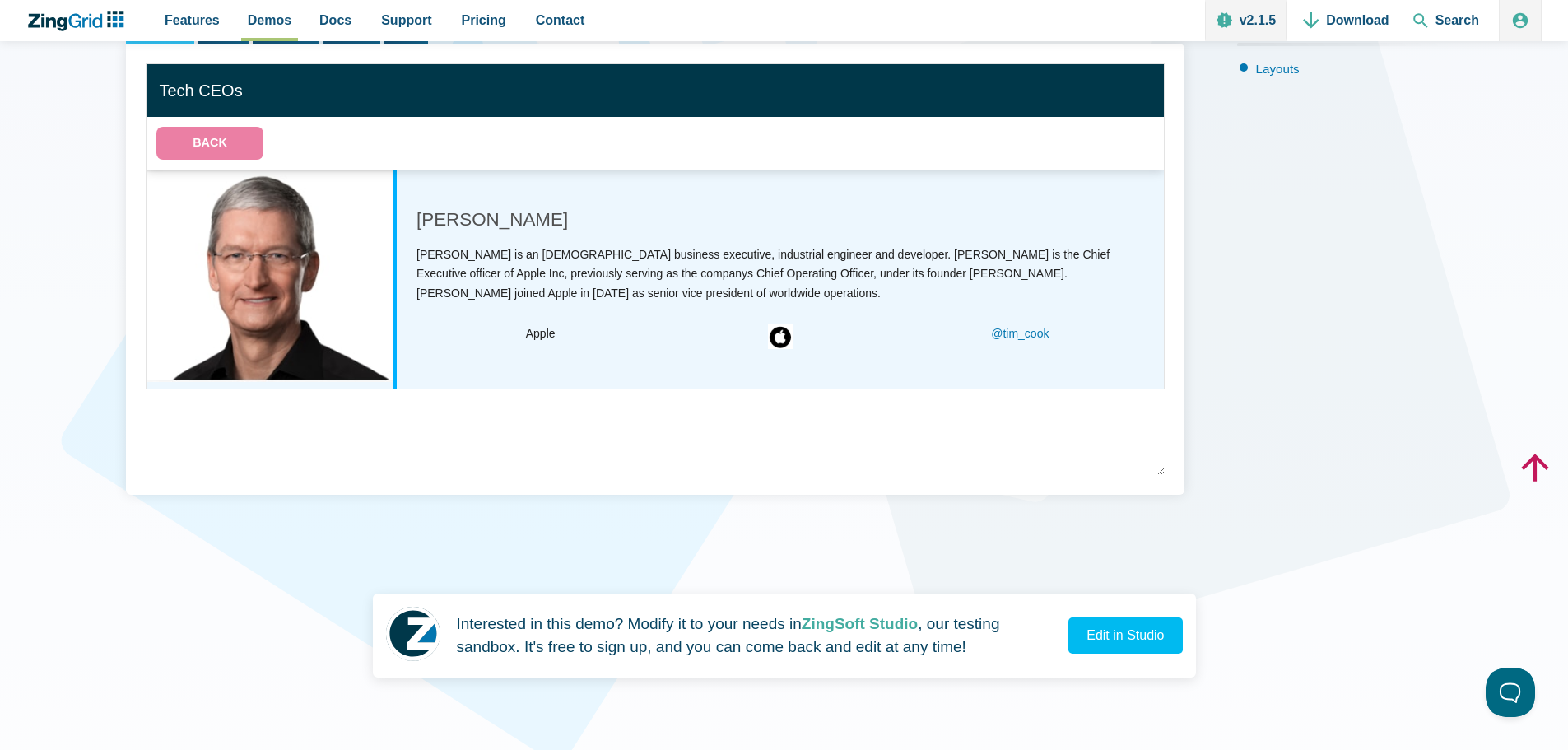
click at [224, 140] on button "Back" at bounding box center [210, 142] width 107 height 33
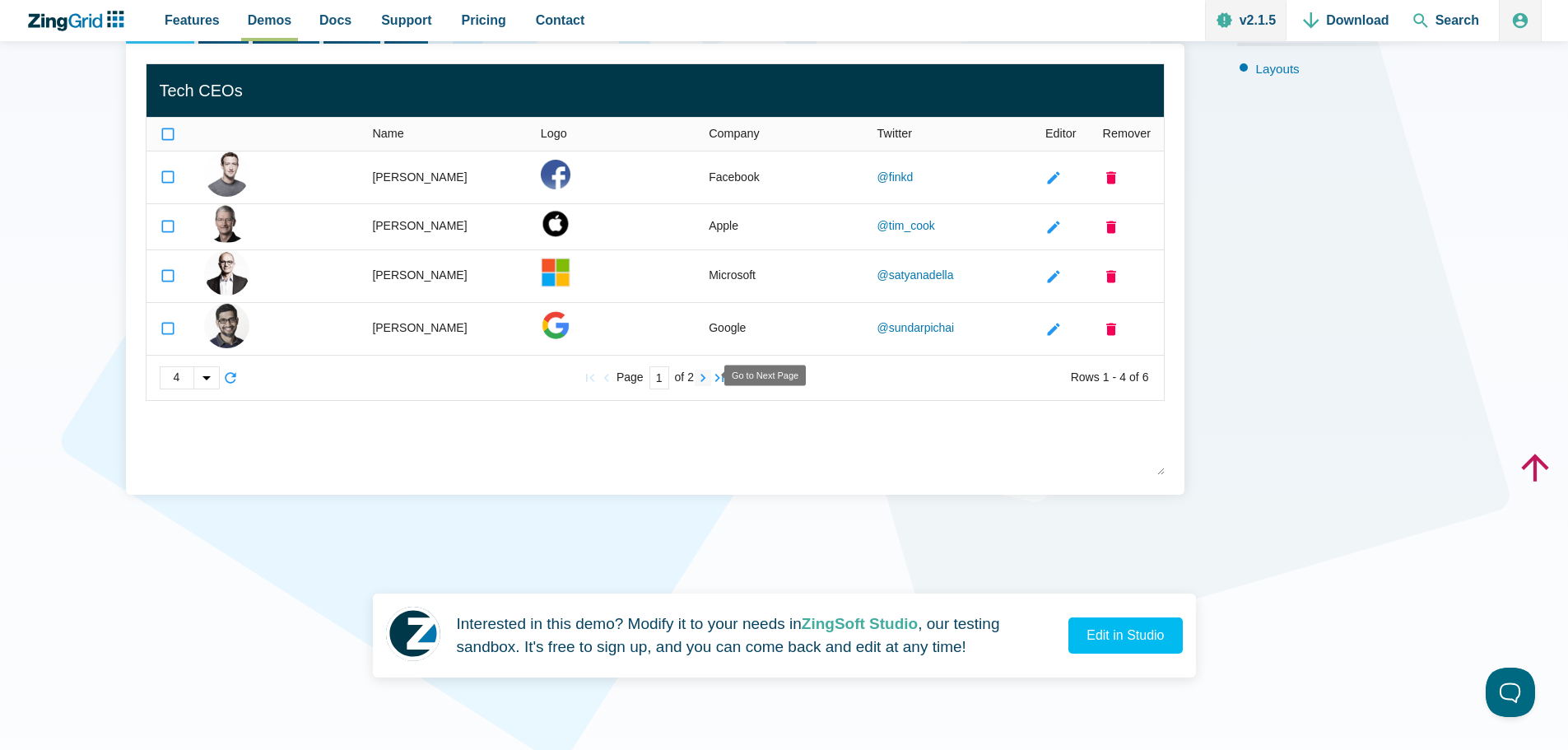
click at [704, 377] on zg-icon "nextpage" at bounding box center [703, 377] width 17 height 17
type input "2"
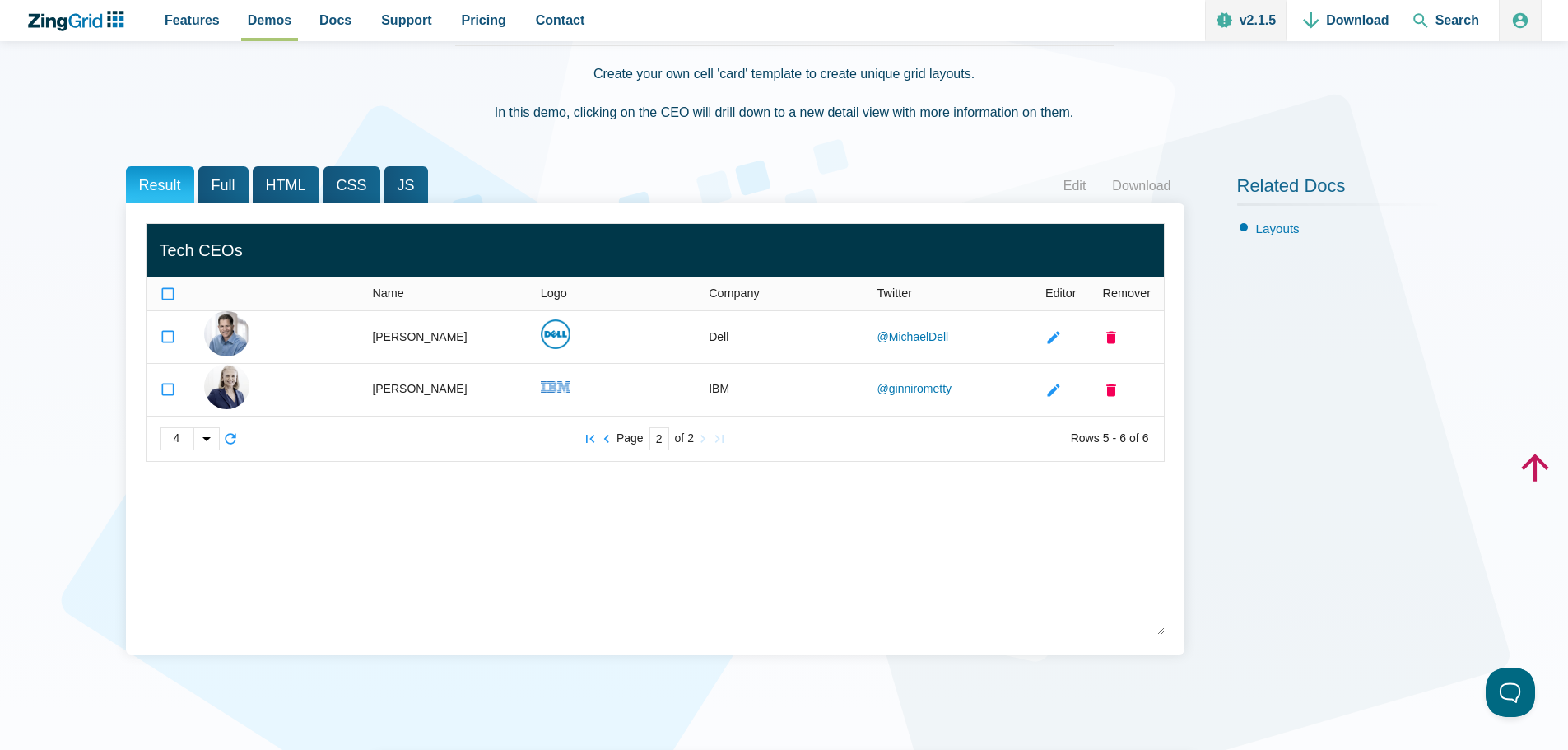
scroll to position [164, 0]
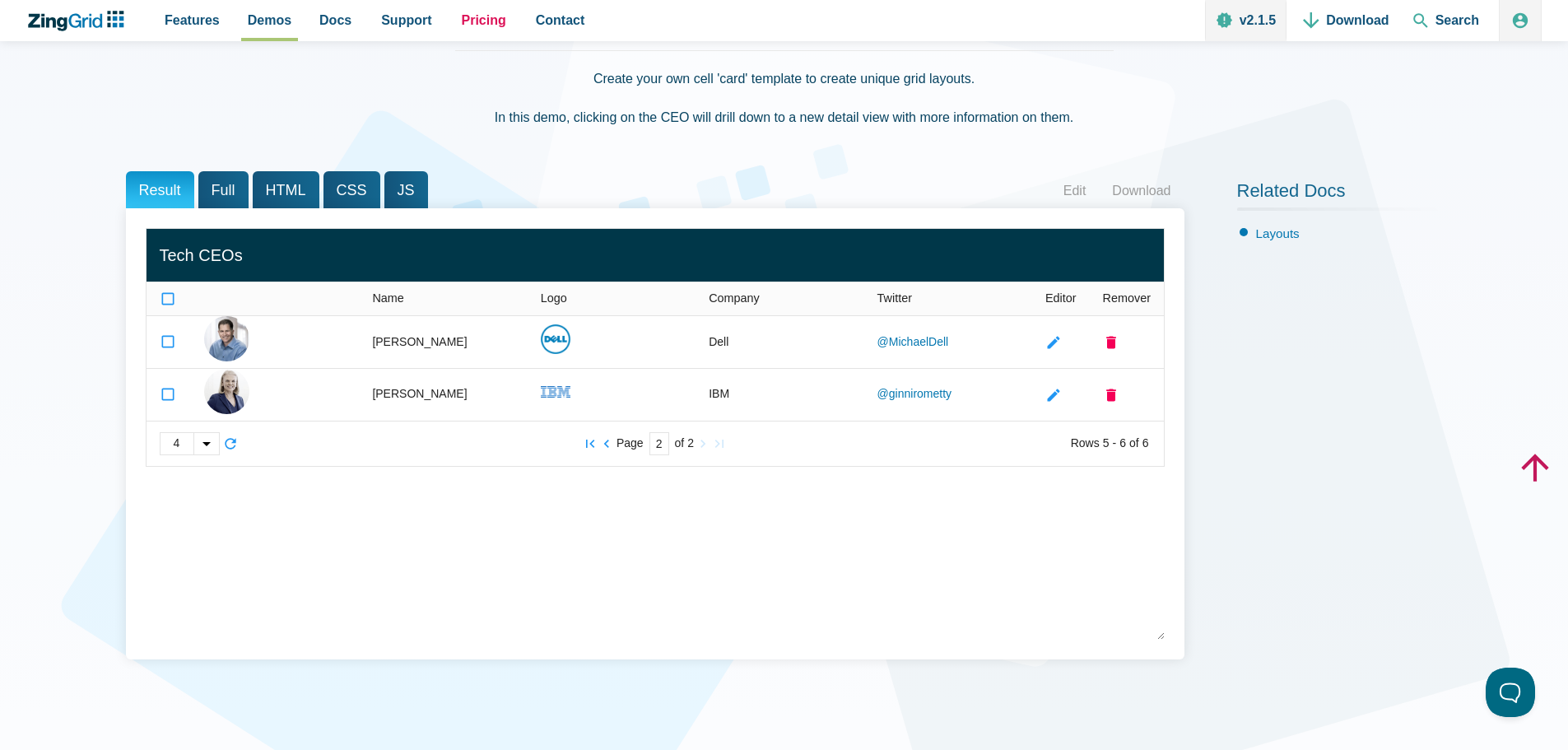
click at [462, 20] on span "Pricing" at bounding box center [484, 19] width 45 height 22
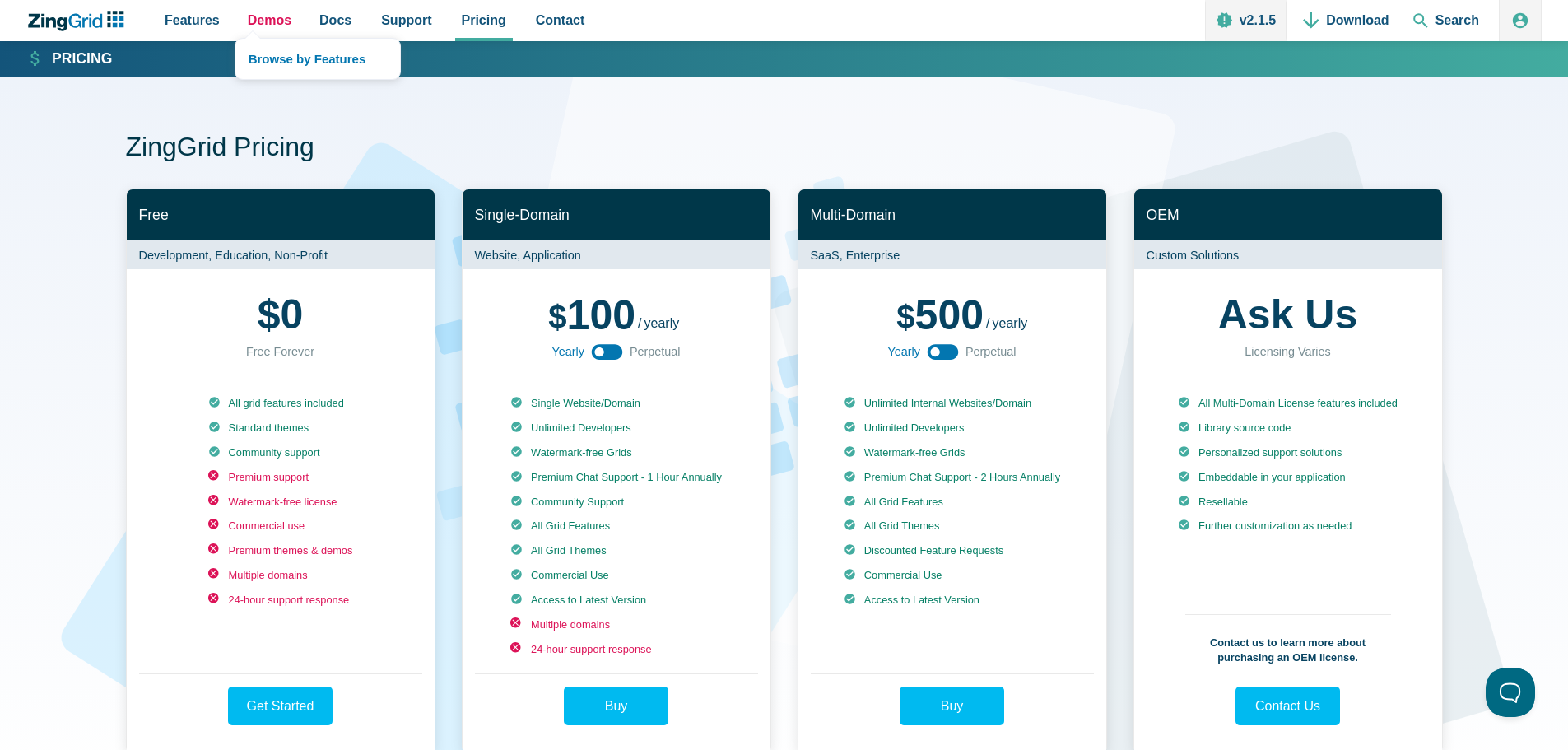
click at [278, 15] on span "Demos" at bounding box center [270, 19] width 44 height 22
